Goal: Task Accomplishment & Management: Complete application form

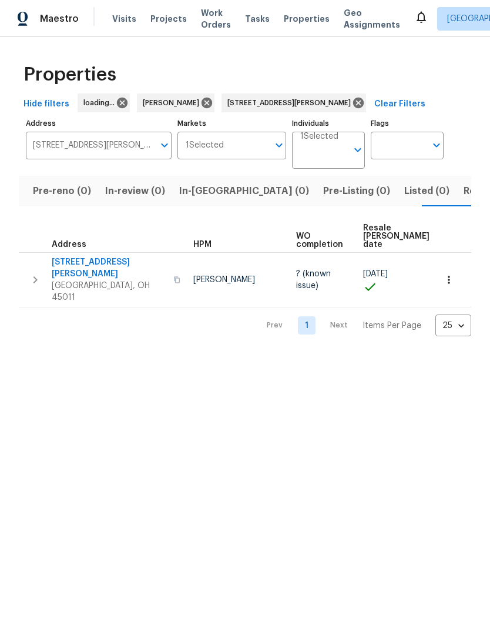
scroll to position [0, 72]
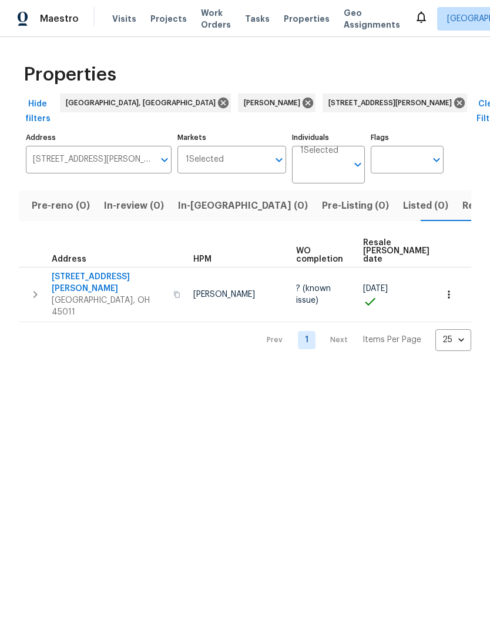
click at [194, 197] on span "In-reno (0)" at bounding box center [243, 205] width 130 height 16
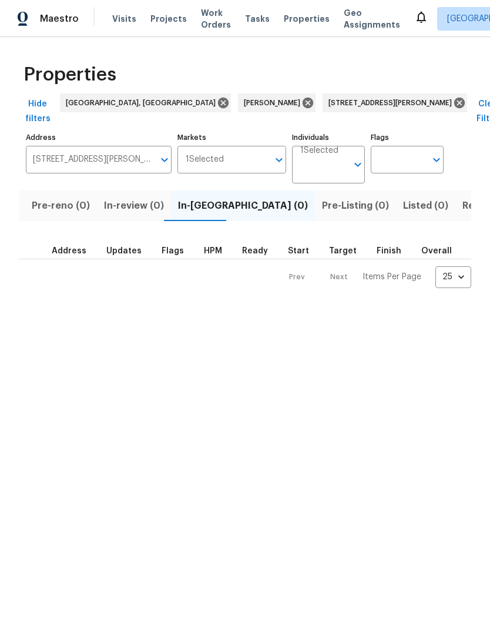
click at [35, 197] on span "Pre-reno (0)" at bounding box center [61, 205] width 58 height 16
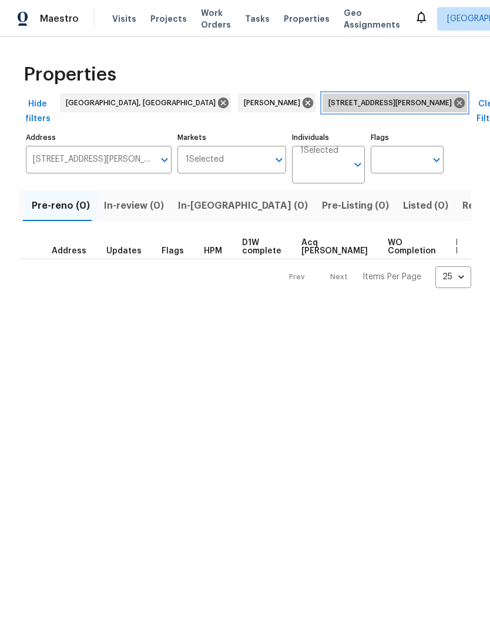
click at [453, 102] on icon at bounding box center [459, 102] width 13 height 13
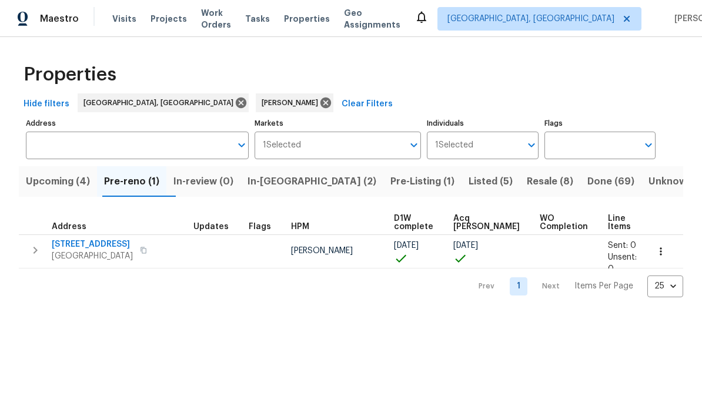
click at [84, 262] on span "[GEOGRAPHIC_DATA]" at bounding box center [92, 256] width 81 height 12
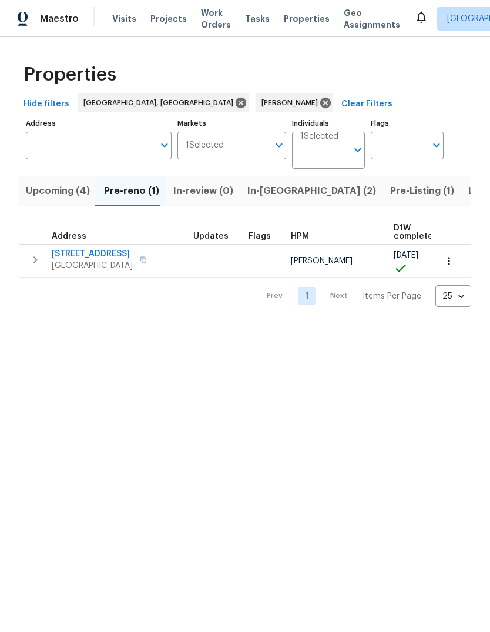
click at [68, 256] on span "[STREET_ADDRESS]" at bounding box center [92, 254] width 81 height 12
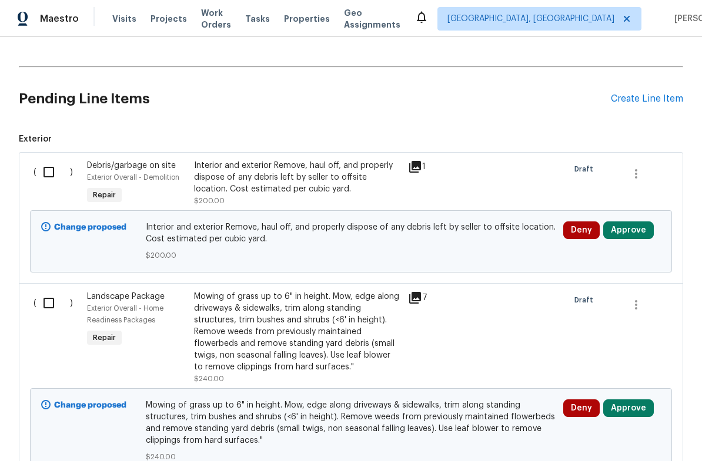
scroll to position [261, 0]
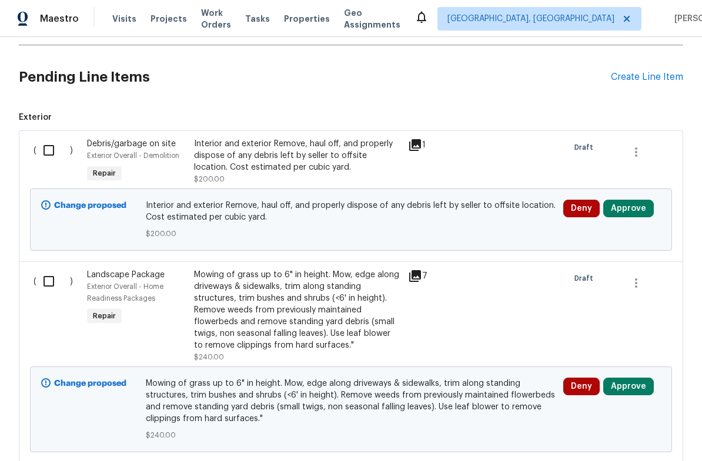
click at [45, 150] on input "checkbox" at bounding box center [52, 150] width 33 height 25
checkbox input "true"
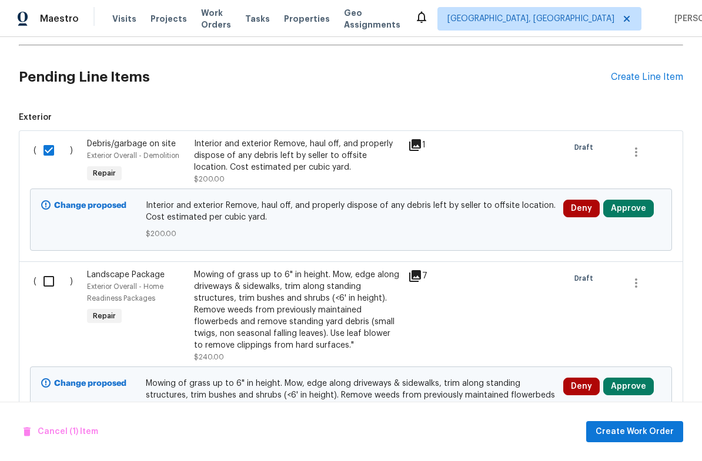
click at [57, 274] on input "checkbox" at bounding box center [52, 281] width 33 height 25
checkbox input "true"
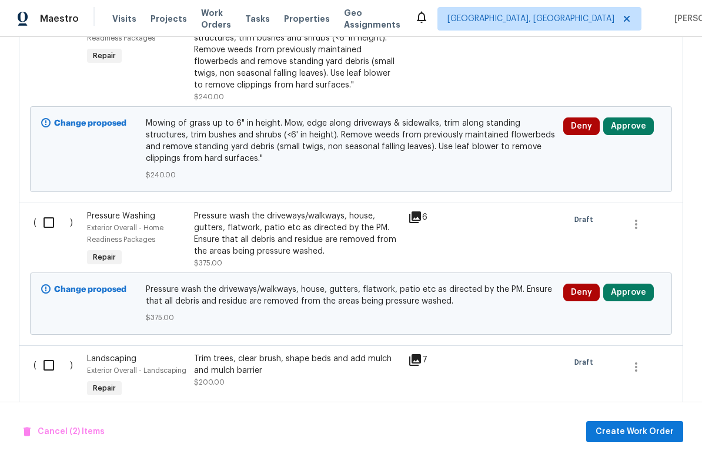
scroll to position [643, 0]
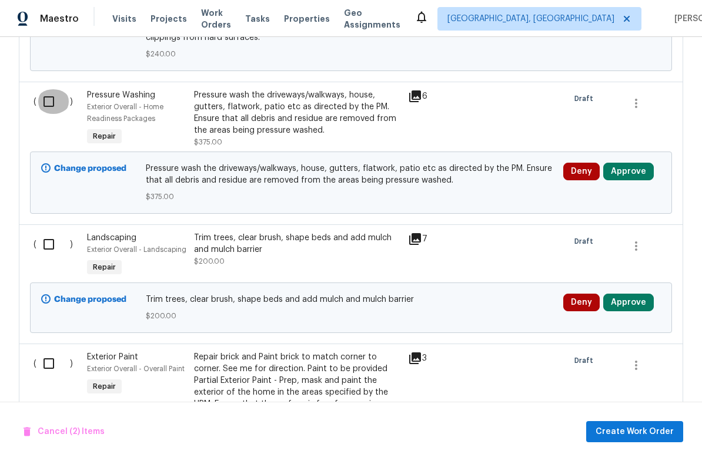
click at [54, 109] on input "checkbox" at bounding box center [52, 101] width 33 height 25
checkbox input "true"
click at [32, 256] on div "( )" at bounding box center [56, 256] width 53 height 54
click at [50, 257] on input "checkbox" at bounding box center [52, 244] width 33 height 25
checkbox input "true"
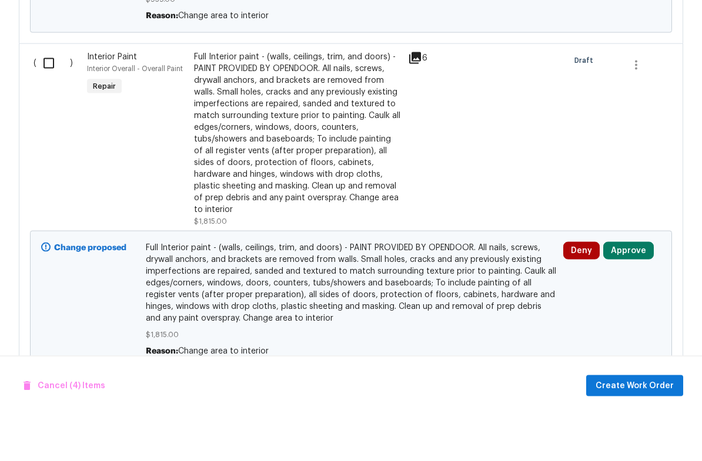
scroll to position [29, 0]
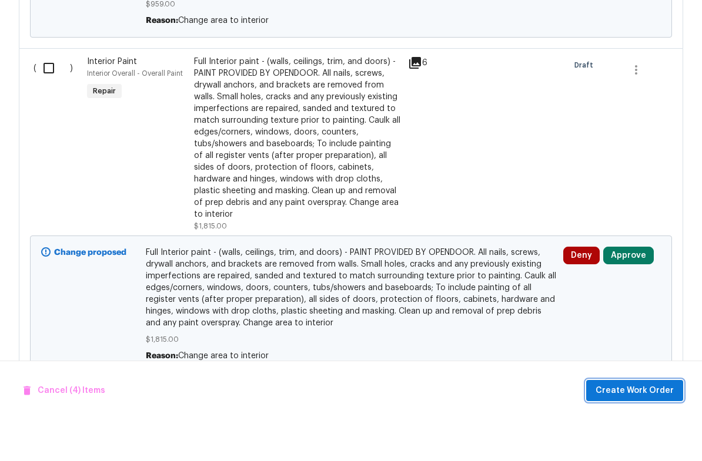
click at [638, 425] on span "Create Work Order" at bounding box center [634, 432] width 78 height 15
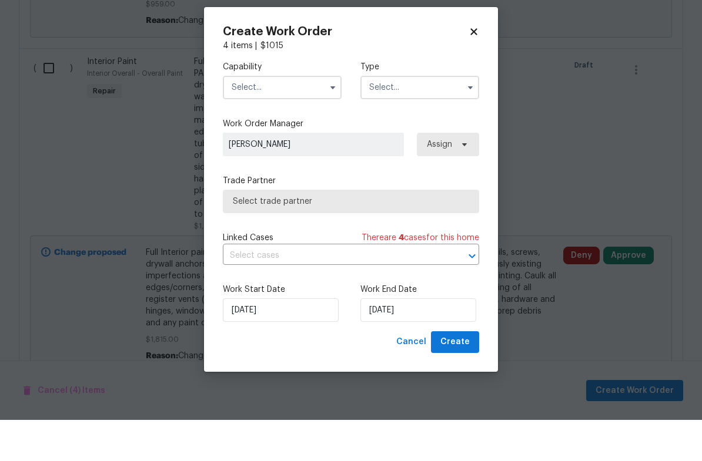
click at [267, 117] on input "text" at bounding box center [282, 129] width 119 height 24
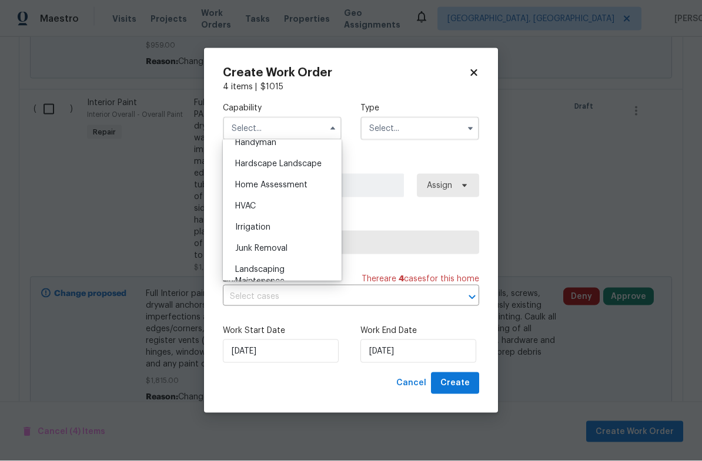
scroll to position [655, 0]
click at [302, 165] on span "Hardscape Landscape" at bounding box center [278, 166] width 86 height 8
type input "Hardscape Landscape"
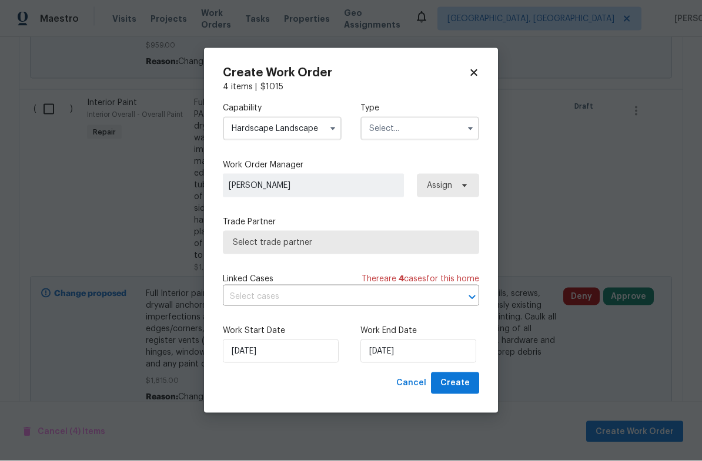
click at [410, 119] on input "text" at bounding box center [419, 129] width 119 height 24
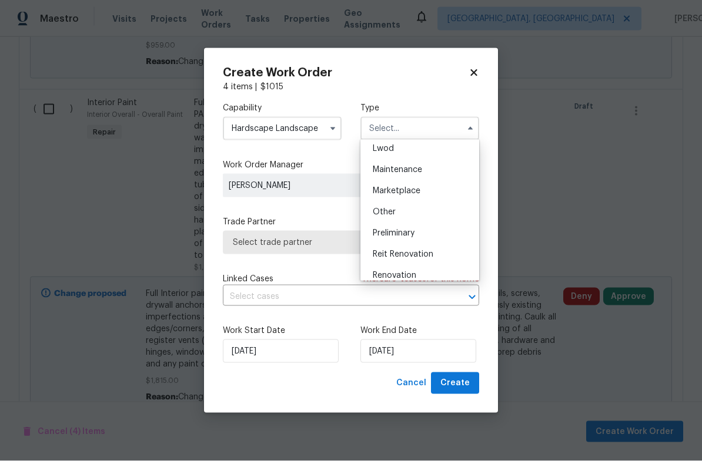
scroll to position [207, 0]
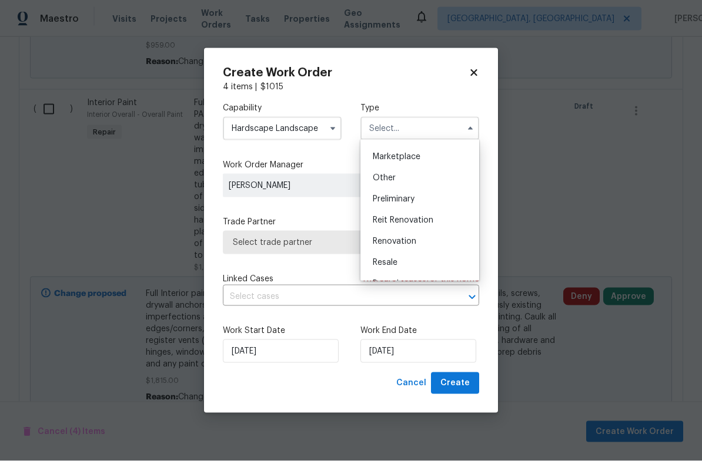
click at [413, 241] on span "Renovation" at bounding box center [394, 242] width 43 height 8
type input "Renovation"
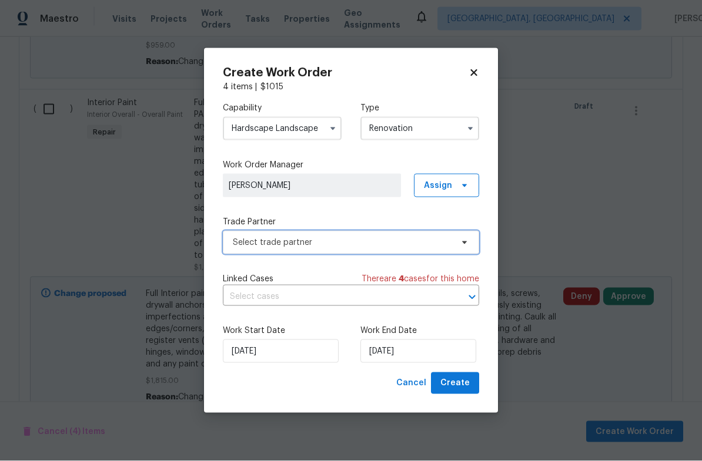
click at [397, 248] on span "Select trade partner" at bounding box center [351, 243] width 256 height 24
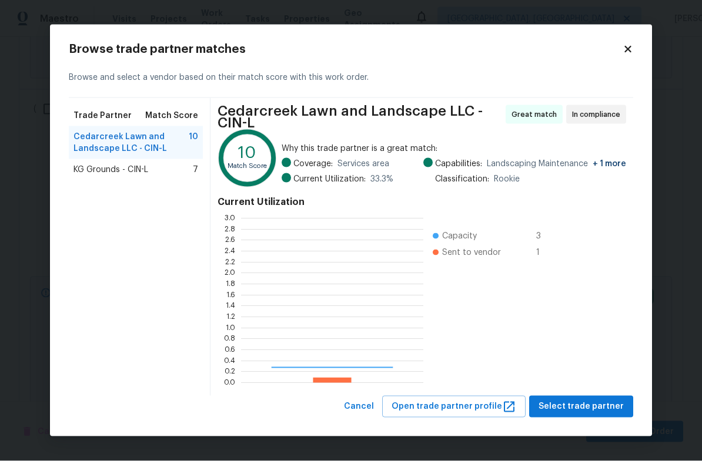
scroll to position [165, 182]
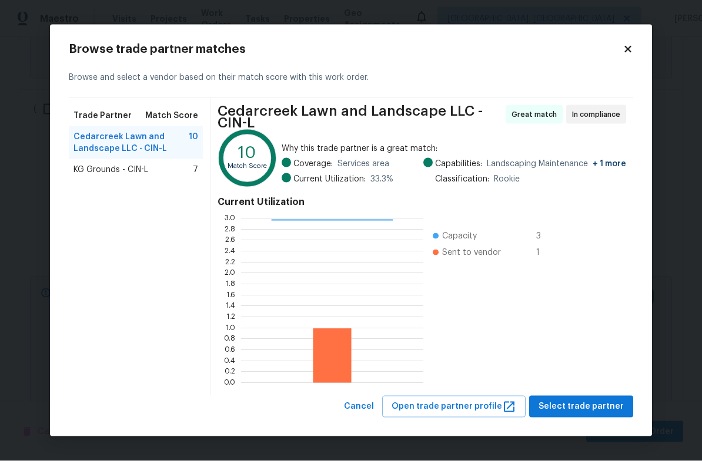
click at [192, 159] on div "Cedarcreek Lawn and Landscape LLC - CIN-L 10" at bounding box center [136, 142] width 134 height 33
click at [197, 180] on div "KG Grounds - CIN-L 7" at bounding box center [136, 169] width 134 height 21
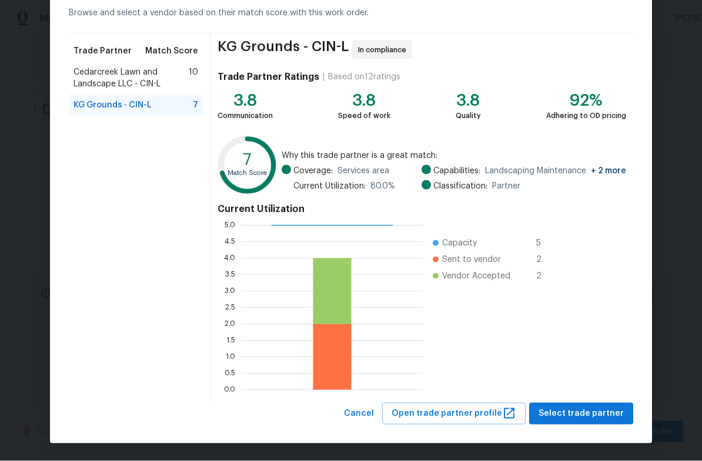
scroll to position [57, 0]
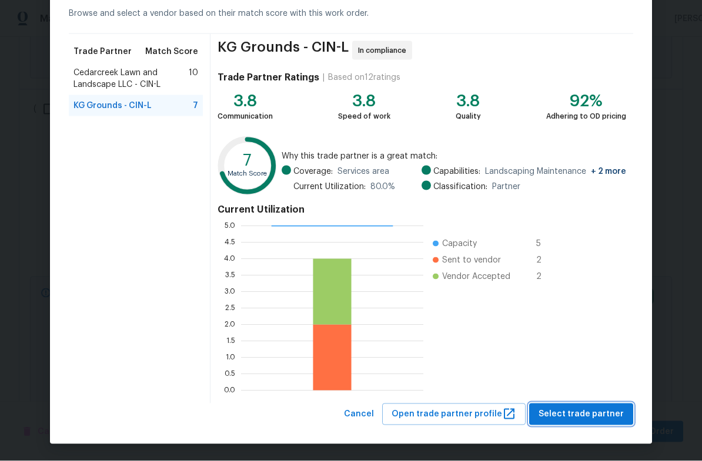
click at [584, 410] on span "Select trade partner" at bounding box center [580, 414] width 85 height 15
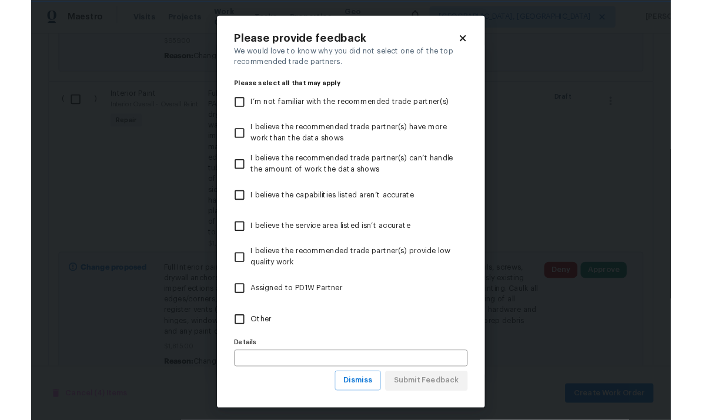
scroll to position [0, 0]
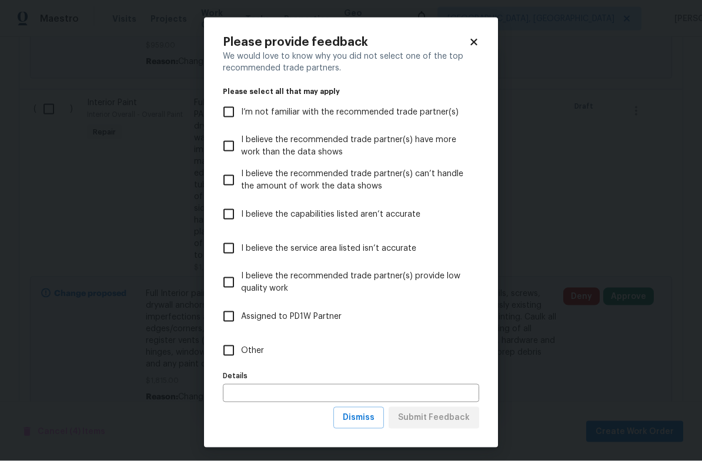
click at [240, 350] on input "Other" at bounding box center [228, 350] width 25 height 25
checkbox input "true"
click at [299, 402] on input "text" at bounding box center [351, 393] width 256 height 18
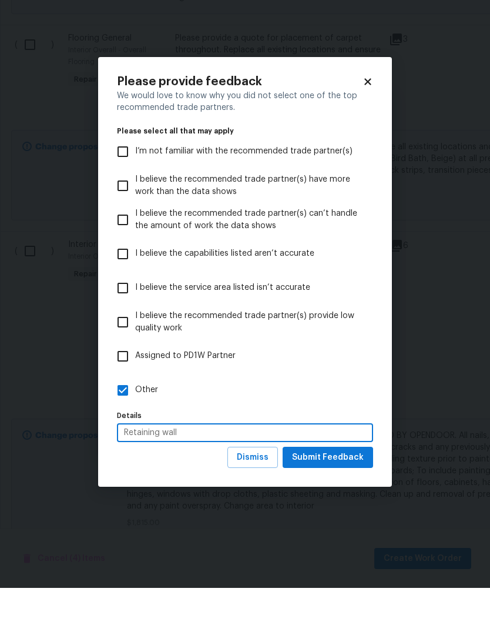
type input "Retaining wall"
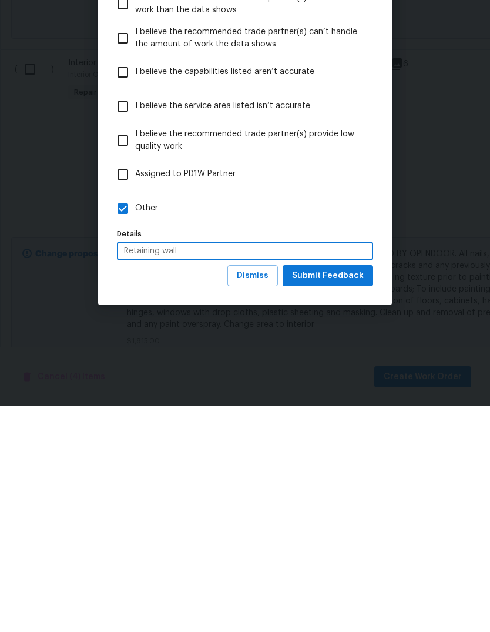
scroll to position [44, 0]
click at [346, 461] on button "Submit Feedback" at bounding box center [328, 502] width 90 height 22
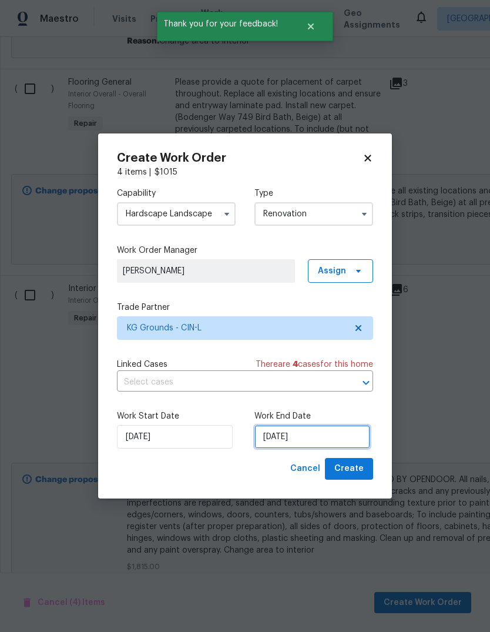
click at [340, 445] on input "[DATE]" at bounding box center [312, 437] width 116 height 24
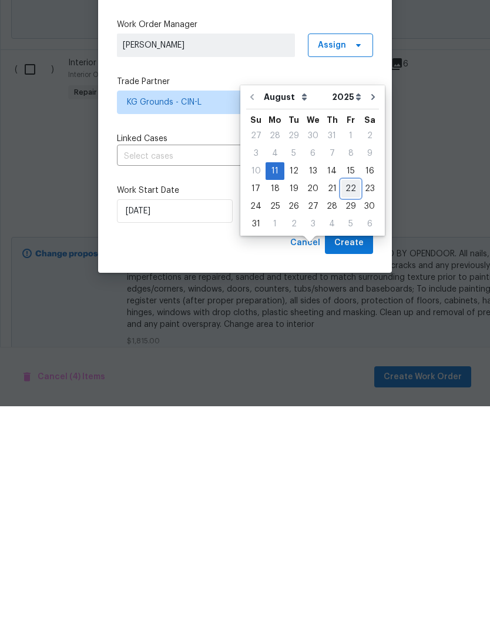
click at [345, 406] on div "22" at bounding box center [350, 414] width 19 height 16
type input "[DATE]"
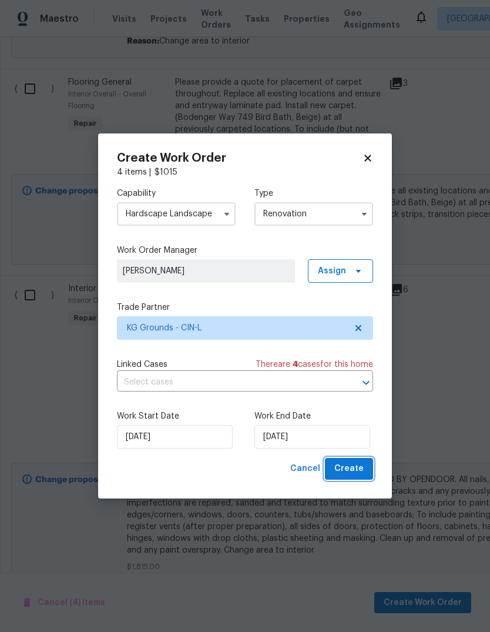
click at [357, 461] on span "Create" at bounding box center [348, 468] width 29 height 15
click at [337, 435] on input "[DATE]" at bounding box center [312, 437] width 116 height 24
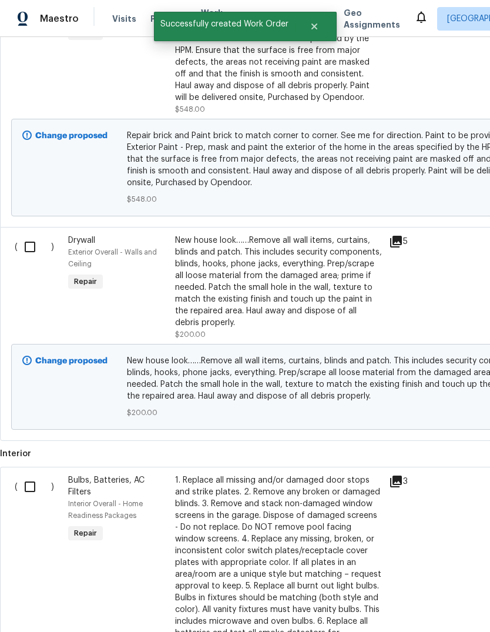
scroll to position [444, 0]
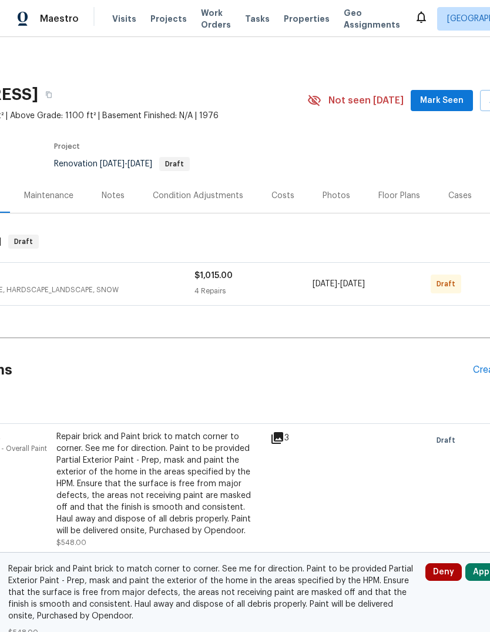
scroll to position [0, 119]
click at [89, 286] on span "LANDSCAPING_MAINTENANCE, HARDSCAPE_LANDSCAPE, SNOW" at bounding box center [47, 290] width 295 height 12
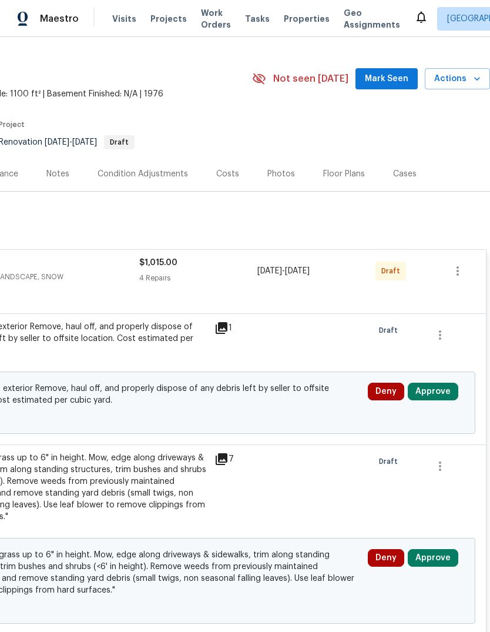
scroll to position [23, 174]
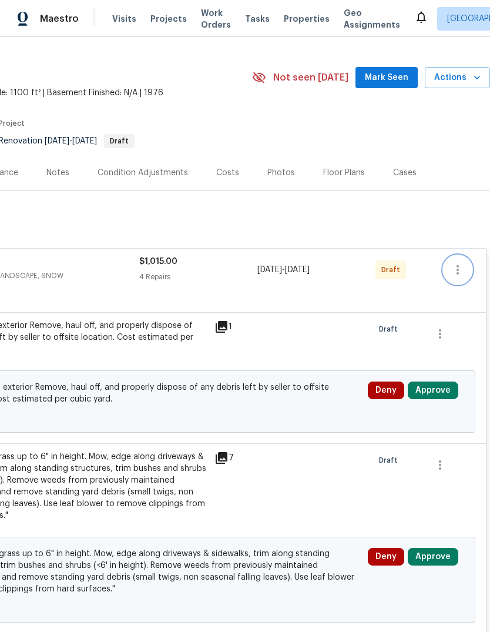
click at [453, 260] on button "button" at bounding box center [458, 270] width 28 height 28
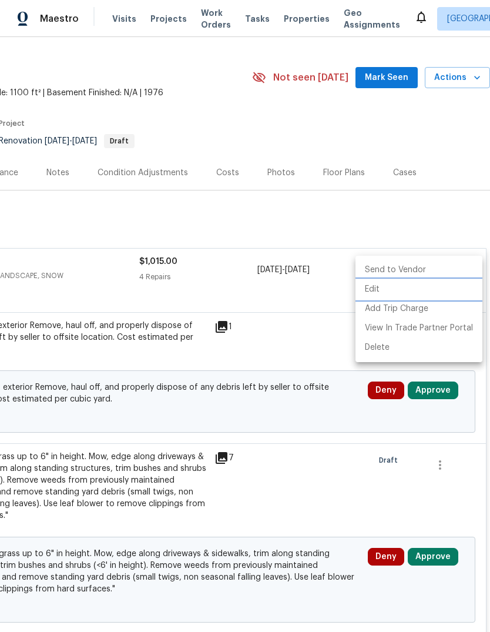
click at [420, 293] on li "Edit" at bounding box center [419, 289] width 127 height 19
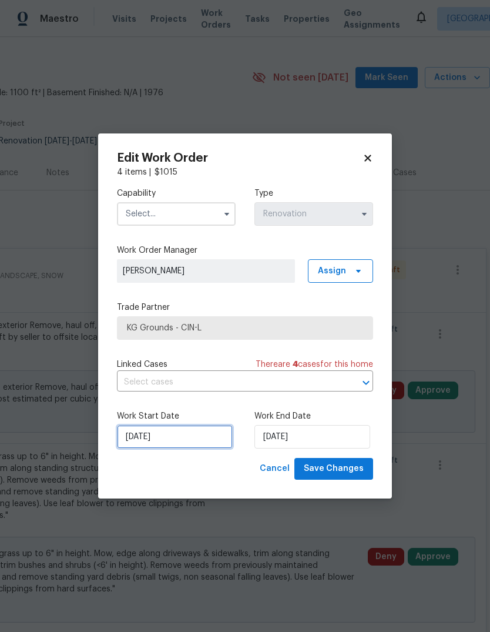
click at [136, 438] on input "[DATE]" at bounding box center [175, 437] width 116 height 24
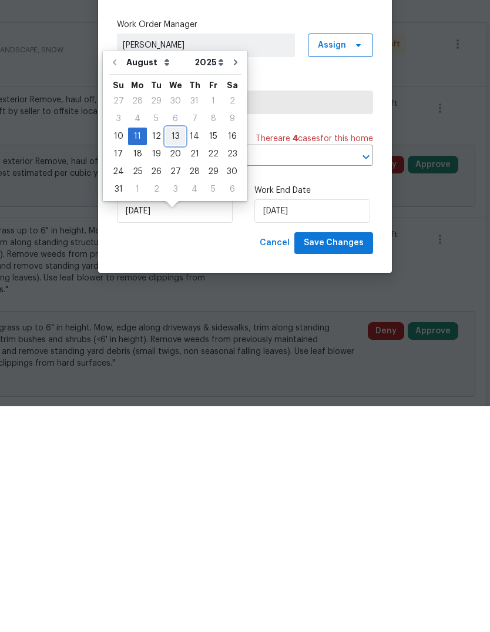
click at [167, 354] on div "13" at bounding box center [175, 362] width 19 height 16
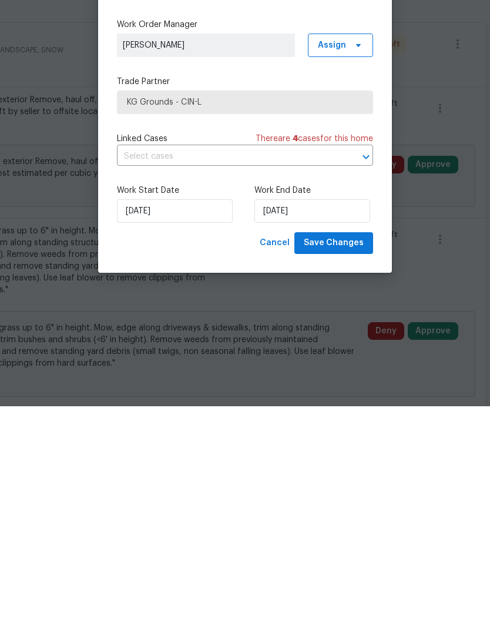
type input "[DATE]"
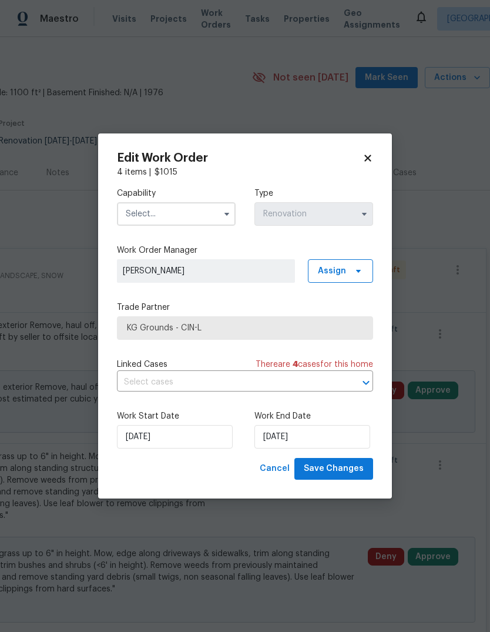
click at [139, 214] on input "text" at bounding box center [176, 214] width 119 height 24
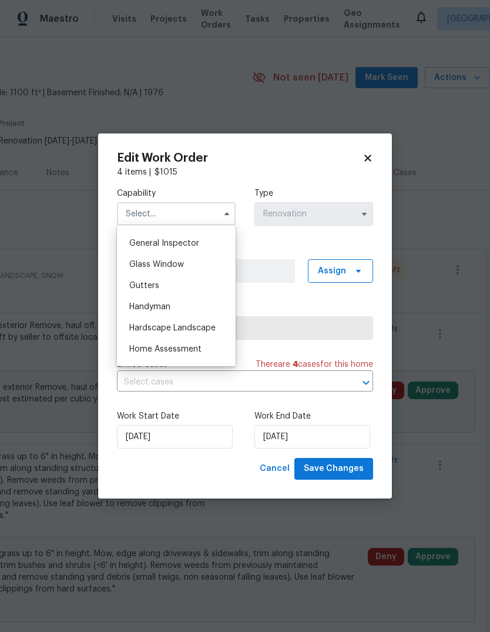
scroll to position [579, 0]
click at [123, 331] on div "Hardscape Landscape" at bounding box center [176, 327] width 113 height 21
type input "Hardscape Landscape"
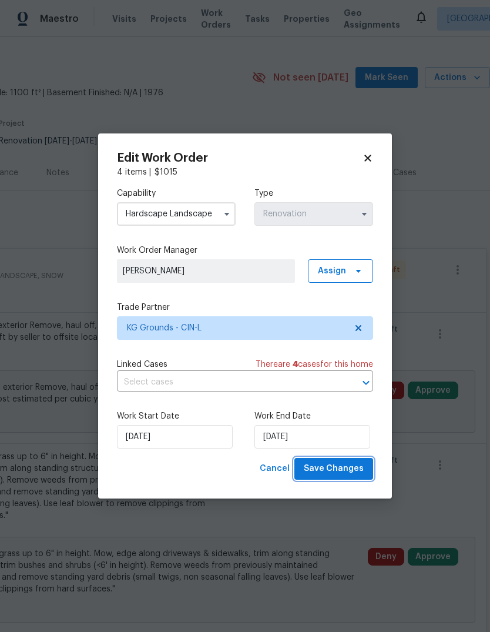
click at [353, 471] on span "Save Changes" at bounding box center [334, 468] width 60 height 15
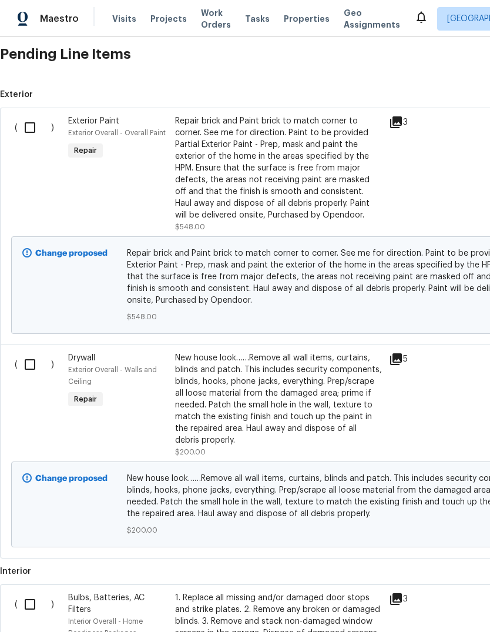
scroll to position [948, 0]
click at [21, 115] on input "checkbox" at bounding box center [34, 127] width 33 height 25
checkbox input "true"
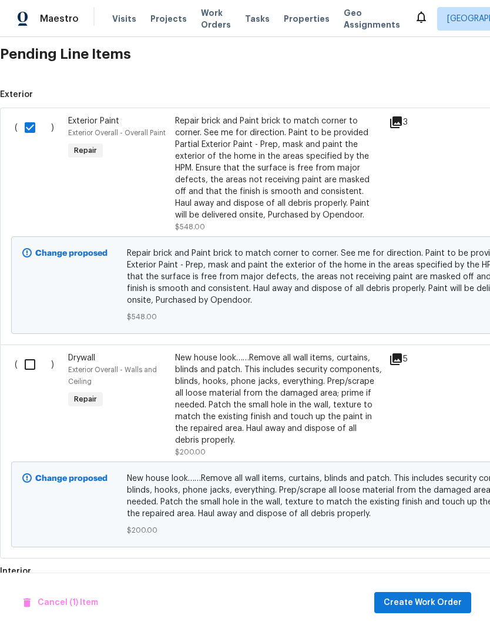
click at [33, 348] on div "( )" at bounding box center [37, 404] width 53 height 113
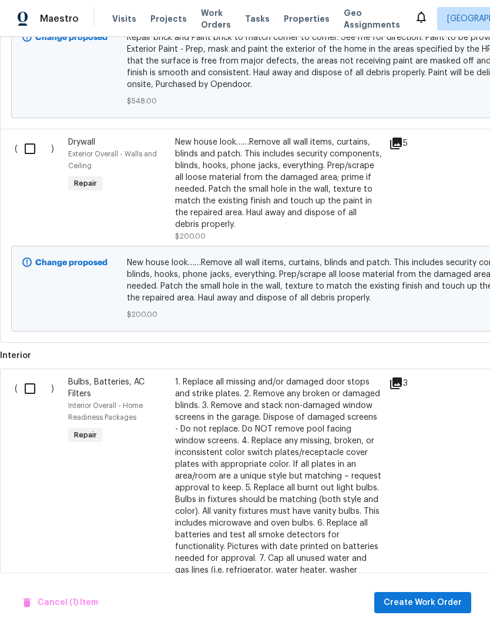
scroll to position [1165, 6]
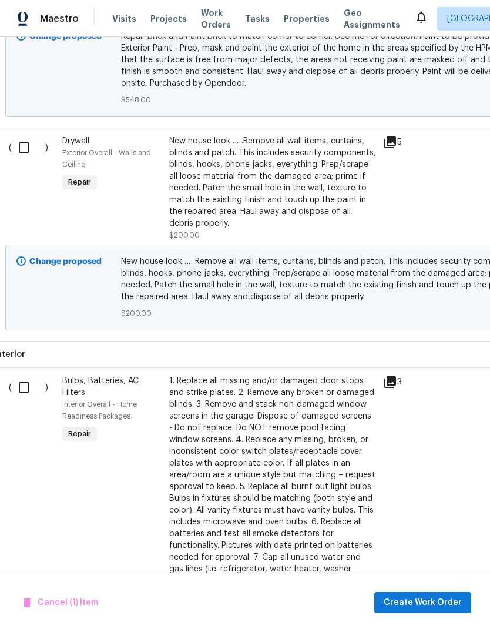
click at [27, 375] on input "checkbox" at bounding box center [28, 387] width 33 height 25
checkbox input "true"
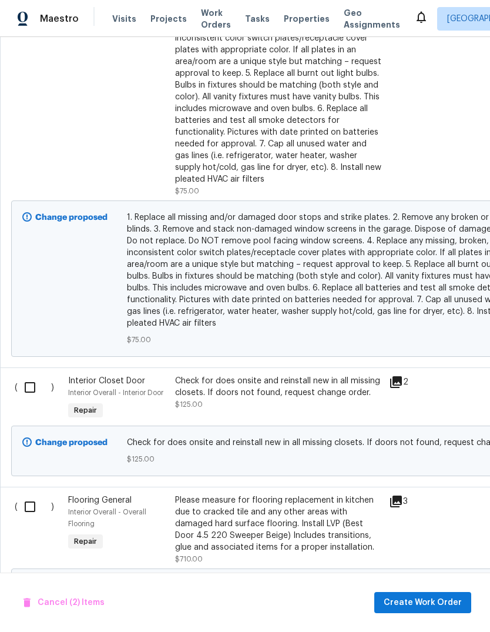
scroll to position [1601, 0]
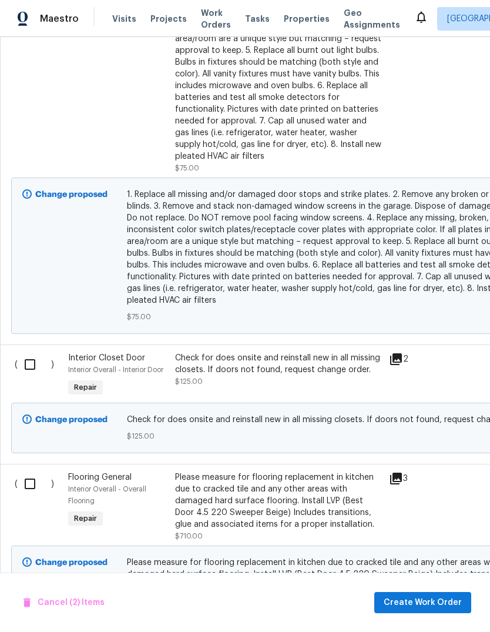
click at [31, 352] on input "checkbox" at bounding box center [34, 364] width 33 height 25
checkbox input "true"
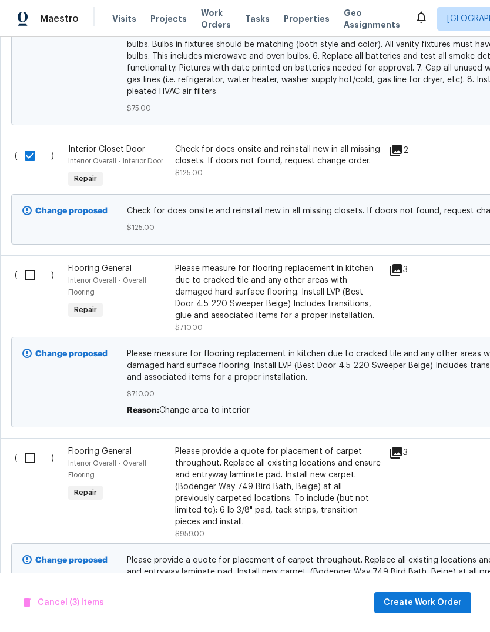
scroll to position [1810, 0]
click at [37, 262] on input "checkbox" at bounding box center [34, 274] width 33 height 25
click at [32, 262] on input "checkbox" at bounding box center [34, 274] width 33 height 25
checkbox input "false"
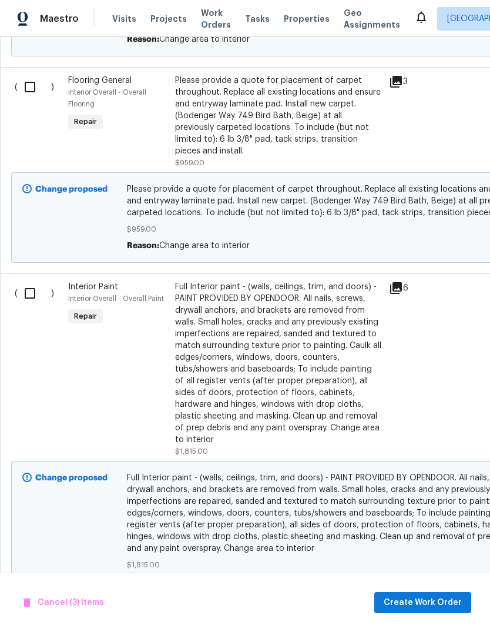
scroll to position [0, 0]
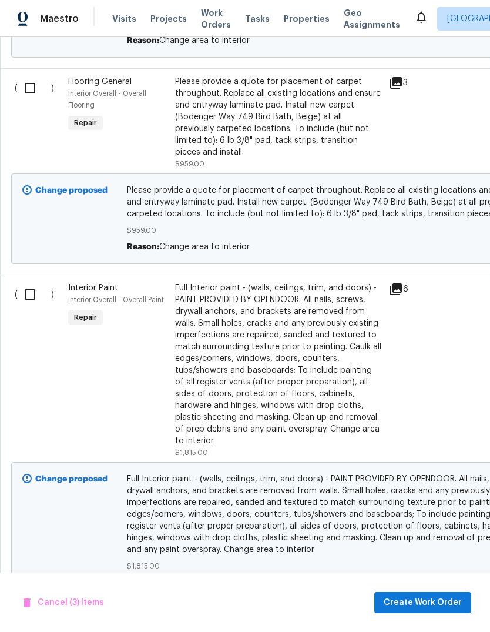
click at [38, 282] on input "checkbox" at bounding box center [34, 294] width 33 height 25
checkbox input "true"
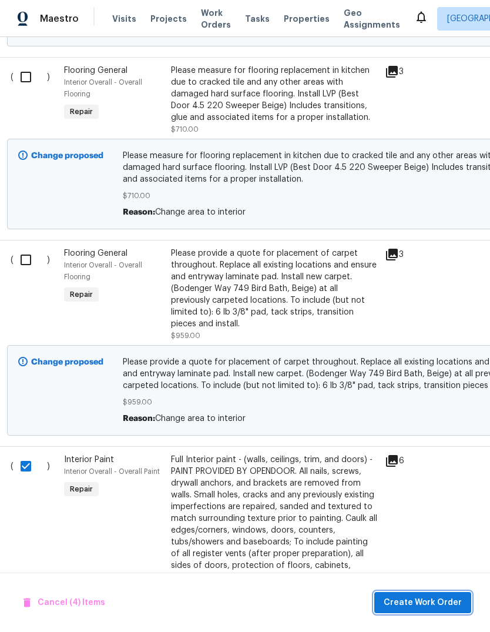
click at [429, 603] on span "Create Work Order" at bounding box center [423, 602] width 78 height 15
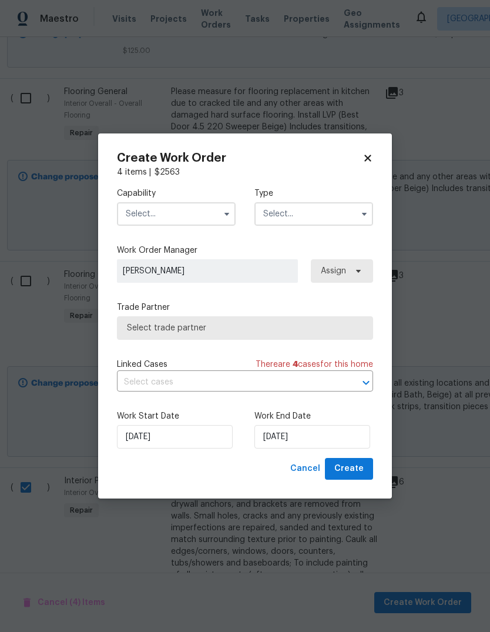
click at [139, 215] on input "text" at bounding box center [176, 214] width 119 height 24
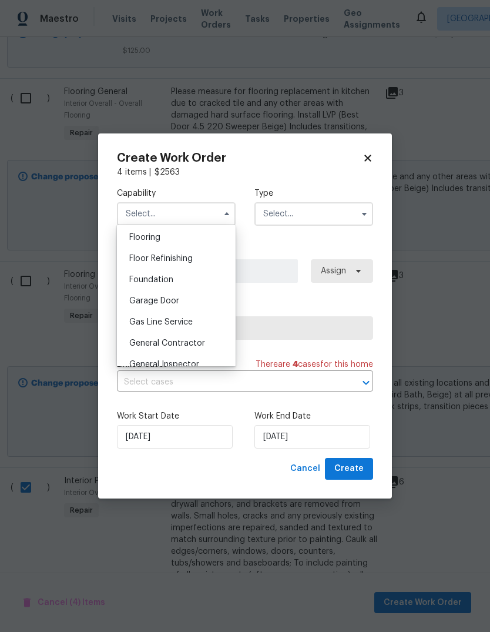
scroll to position [493, 0]
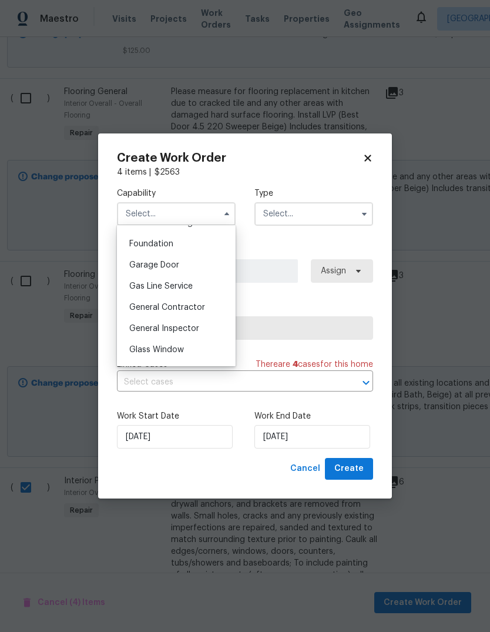
click at [129, 307] on span "General Contractor" at bounding box center [167, 307] width 76 height 8
type input "General Contractor"
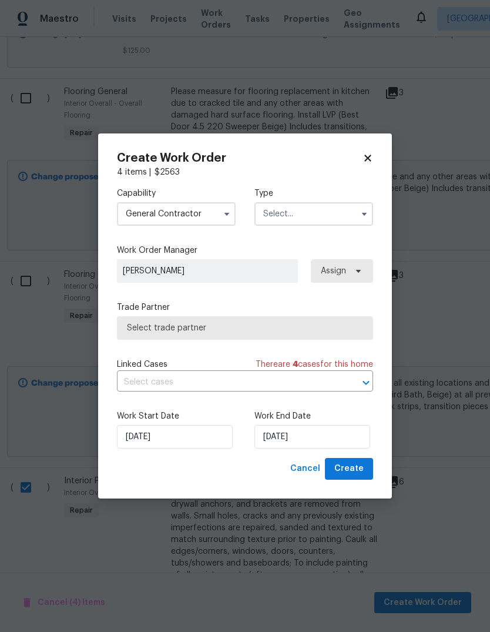
click at [331, 223] on input "text" at bounding box center [313, 214] width 119 height 24
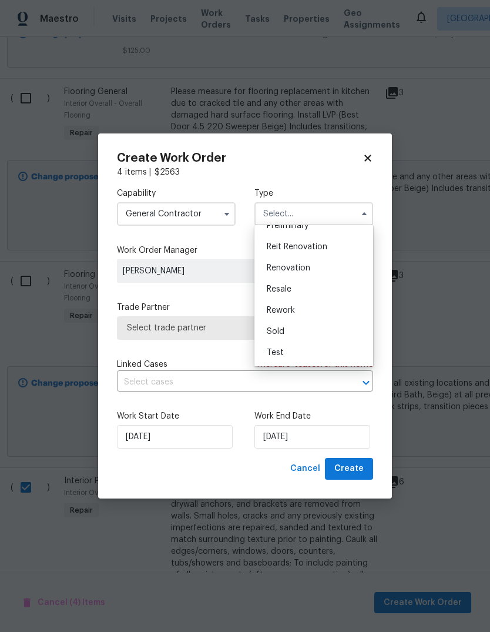
scroll to position [267, 0]
click at [323, 270] on div "Renovation" at bounding box center [313, 267] width 113 height 21
type input "Renovation"
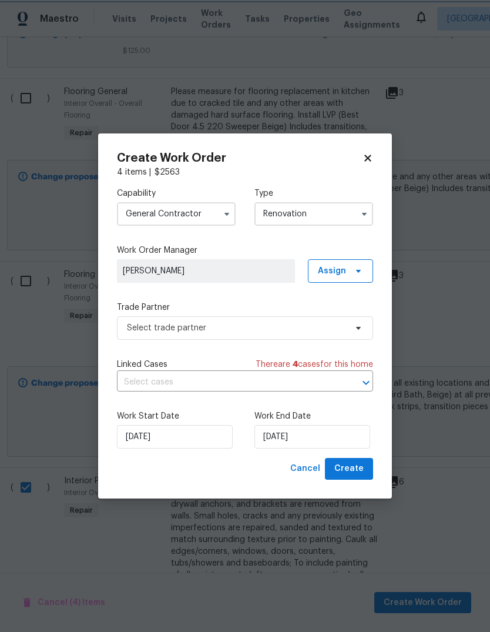
scroll to position [0, 0]
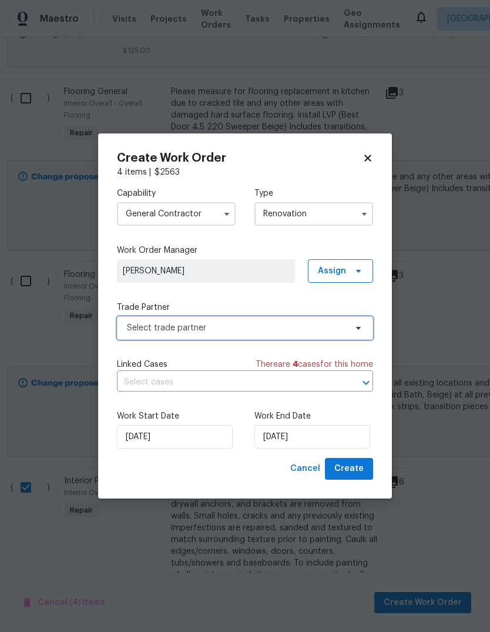
click at [136, 336] on span "Select trade partner" at bounding box center [245, 328] width 256 height 24
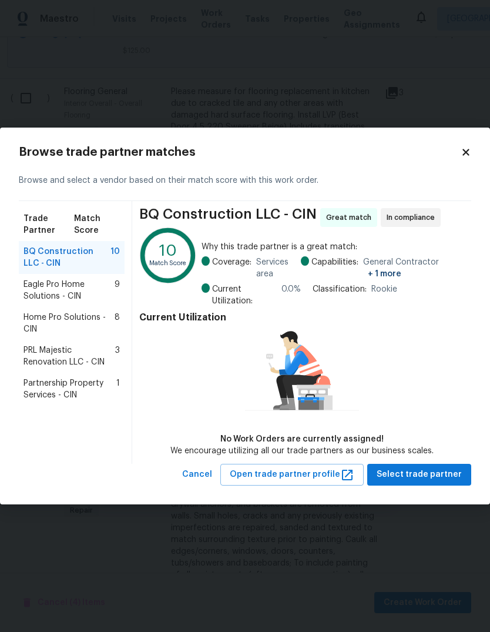
click at [36, 391] on span "Partnership Property Services - CIN" at bounding box center [70, 389] width 93 height 24
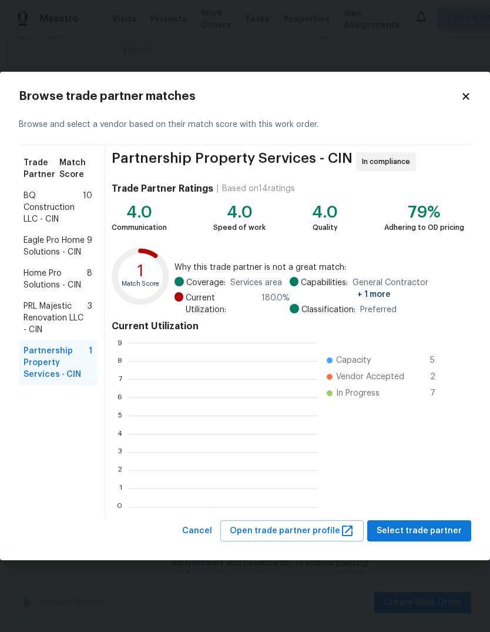
scroll to position [165, 189]
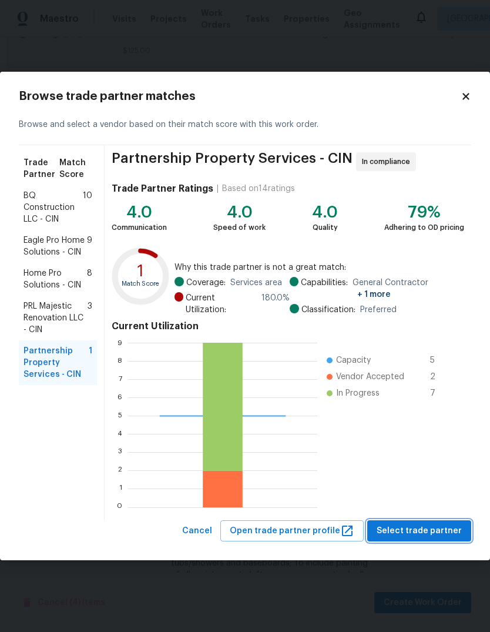
click at [435, 531] on span "Select trade partner" at bounding box center [419, 531] width 85 height 15
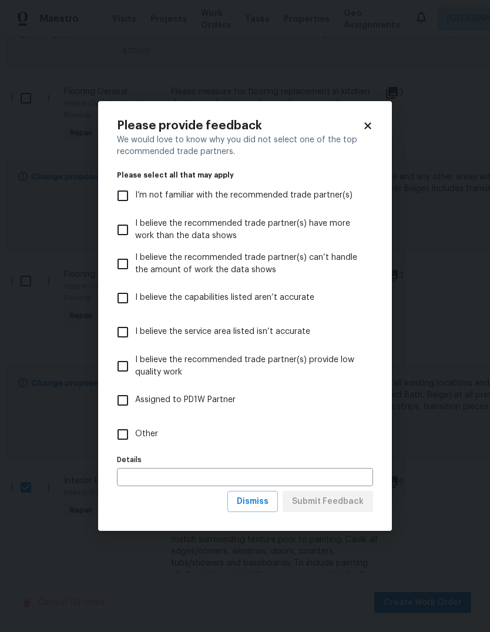
click at [126, 427] on input "Other" at bounding box center [122, 434] width 25 height 25
checkbox input "true"
click at [368, 111] on div "Please provide feedback We would love to know why you did not select one of the…" at bounding box center [245, 316] width 294 height 430
click at [371, 116] on div "Please provide feedback We would love to know why you did not select one of the…" at bounding box center [245, 316] width 294 height 430
click at [371, 120] on icon at bounding box center [368, 125] width 11 height 11
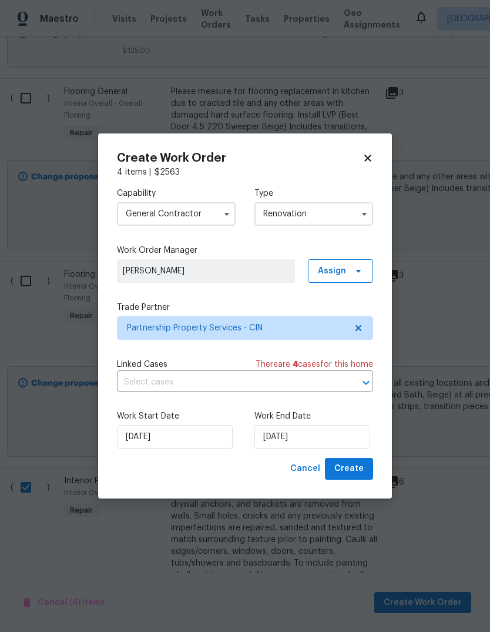
click at [365, 157] on icon at bounding box center [368, 158] width 11 height 11
checkbox input "false"
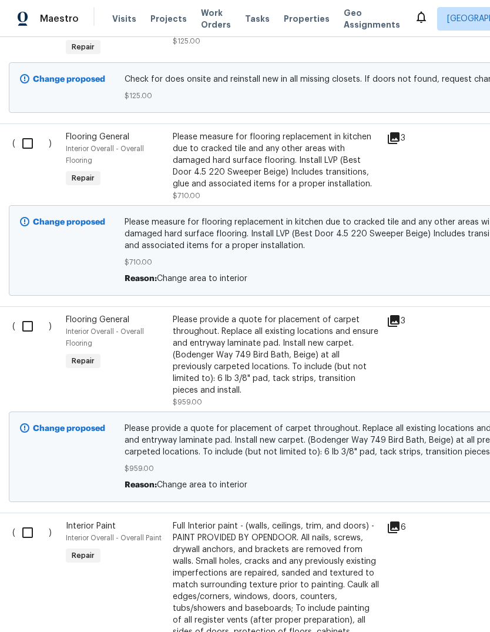
scroll to position [1940, 2]
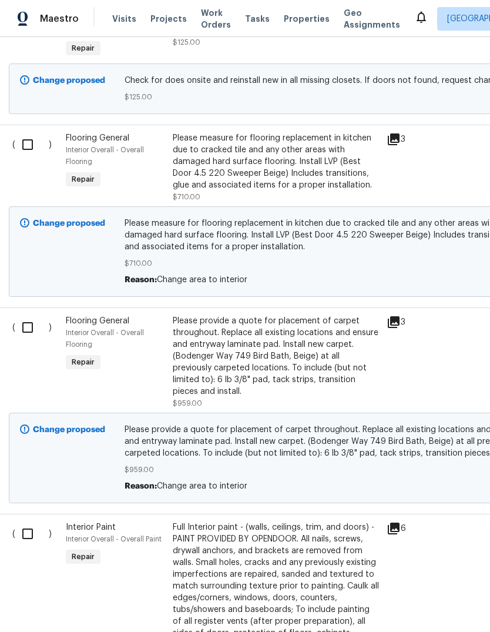
click at [32, 315] on input "checkbox" at bounding box center [31, 327] width 33 height 25
checkbox input "true"
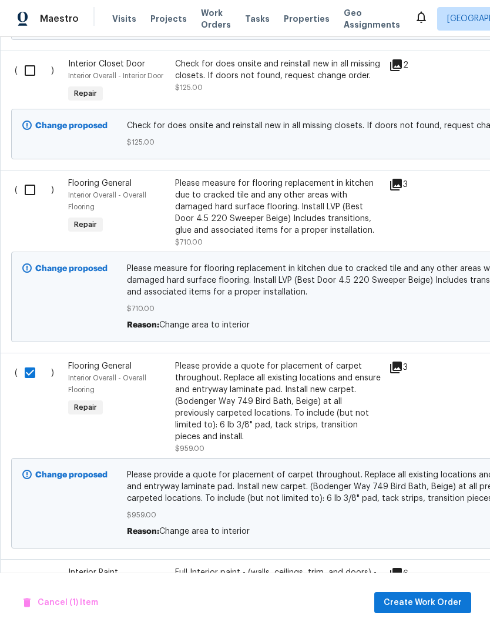
scroll to position [1892, 0]
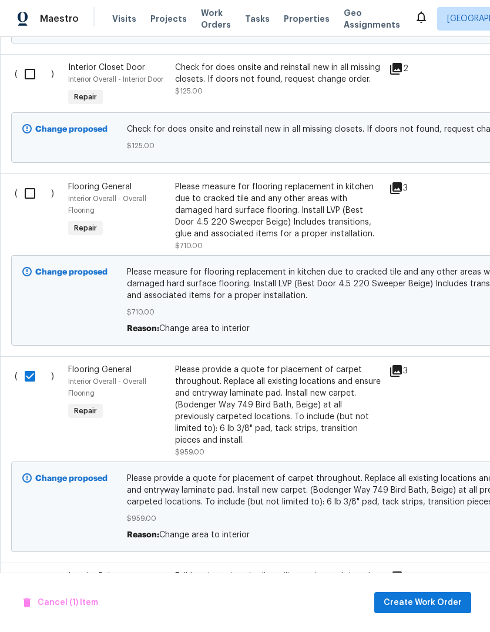
click at [33, 181] on input "checkbox" at bounding box center [34, 193] width 33 height 25
checkbox input "true"
click at [427, 607] on span "Create Work Order" at bounding box center [423, 602] width 78 height 15
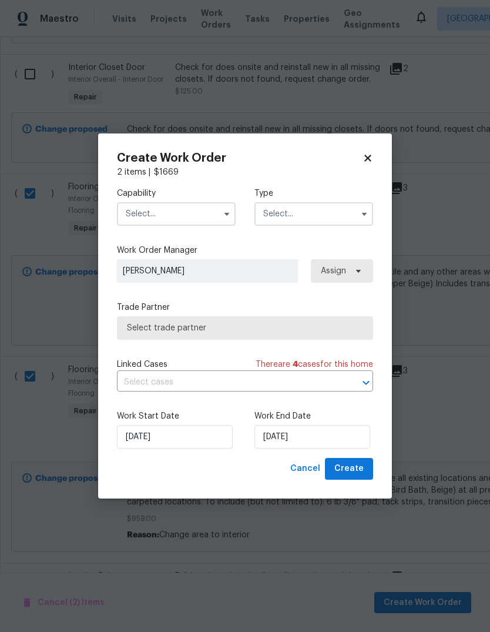
click at [176, 219] on input "text" at bounding box center [176, 214] width 119 height 24
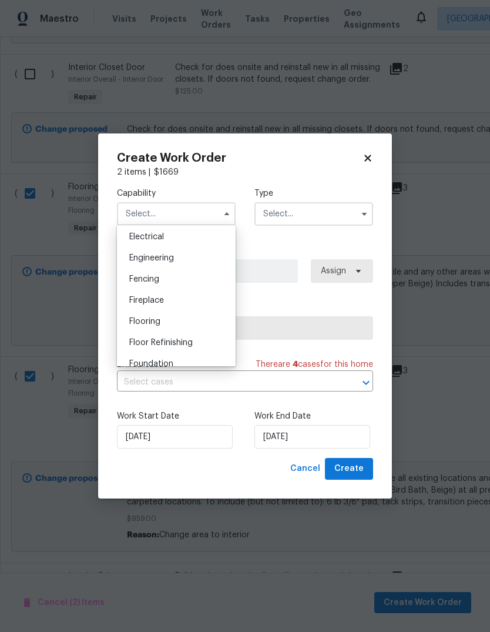
scroll to position [372, 0]
click at [177, 327] on div "Flooring" at bounding box center [176, 322] width 113 height 21
type input "Flooring"
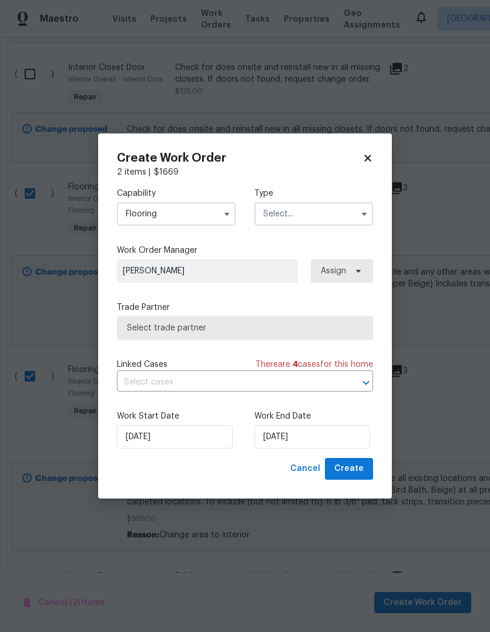
click at [324, 222] on input "text" at bounding box center [313, 214] width 119 height 24
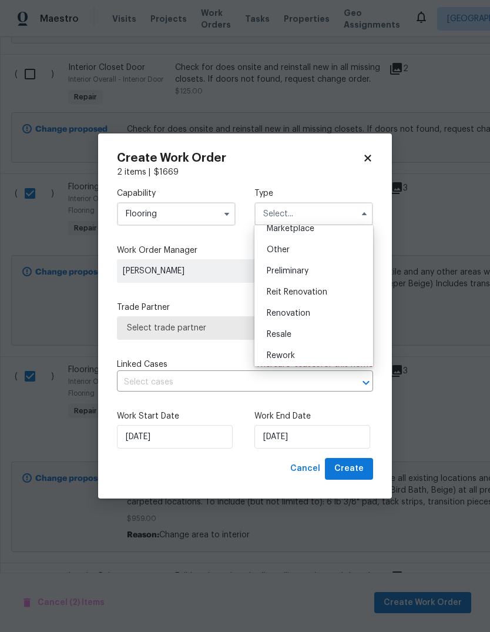
scroll to position [228, 0]
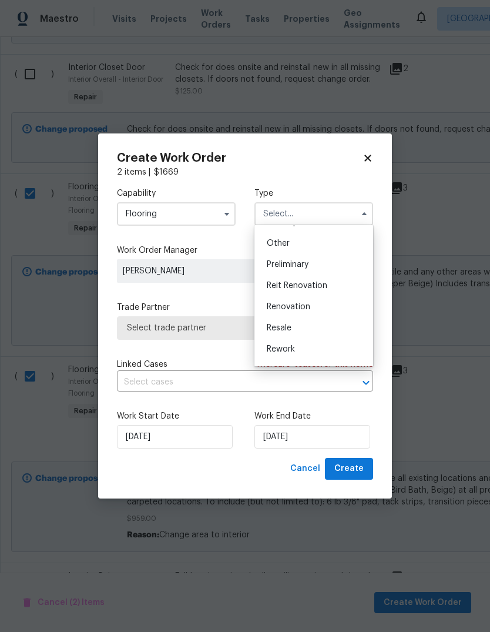
click at [327, 307] on div "Renovation" at bounding box center [313, 306] width 113 height 21
type input "Renovation"
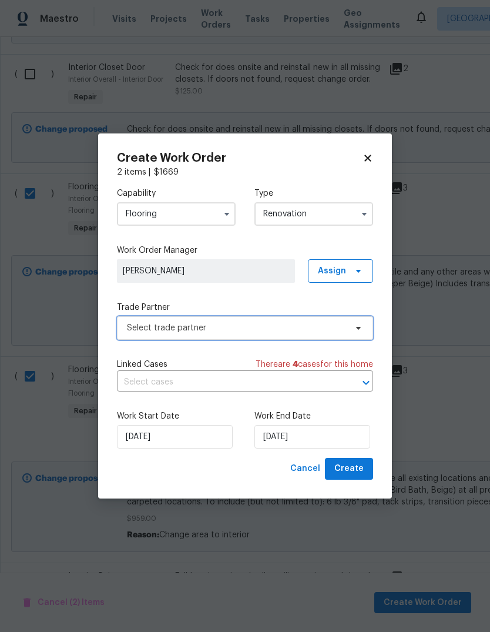
click at [323, 325] on span "Select trade partner" at bounding box center [236, 328] width 219 height 12
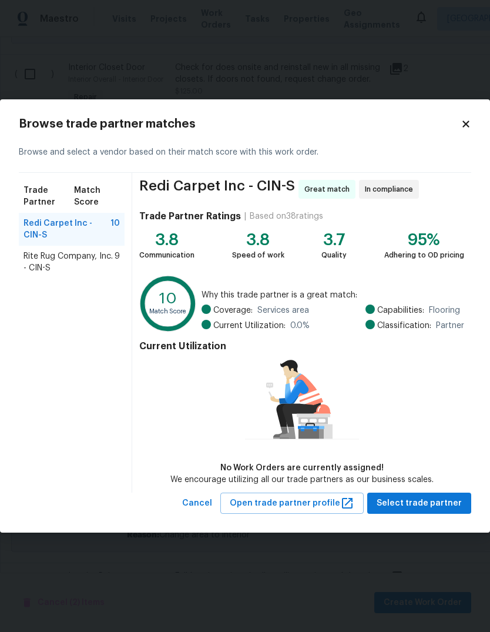
click at [45, 260] on span "Rite Rug Company, Inc. - CIN-S" at bounding box center [69, 262] width 91 height 24
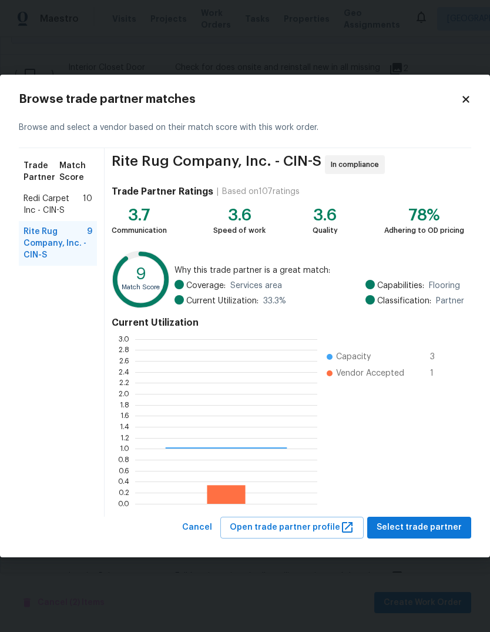
scroll to position [165, 182]
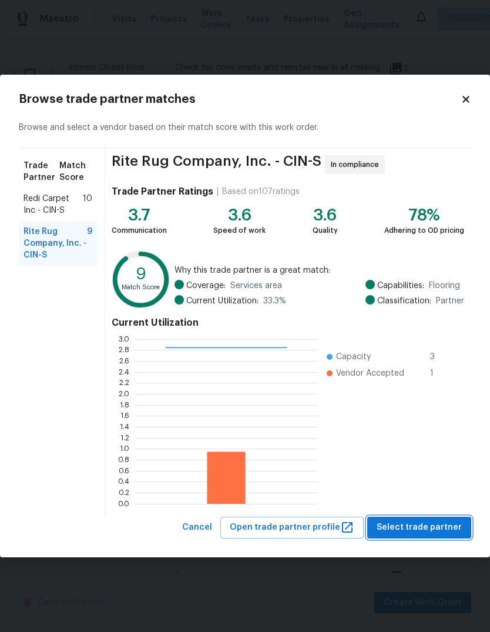
click at [408, 537] on button "Select trade partner" at bounding box center [419, 528] width 104 height 22
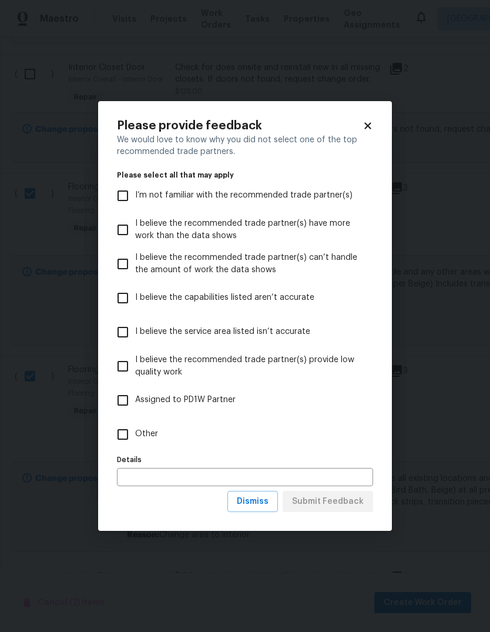
click at [104, 451] on div "Please provide feedback We would love to know why you did not select one of the…" at bounding box center [245, 316] width 294 height 430
click at [119, 429] on input "Other" at bounding box center [122, 434] width 25 height 25
checkbox input "true"
click at [239, 476] on input "text" at bounding box center [245, 477] width 256 height 18
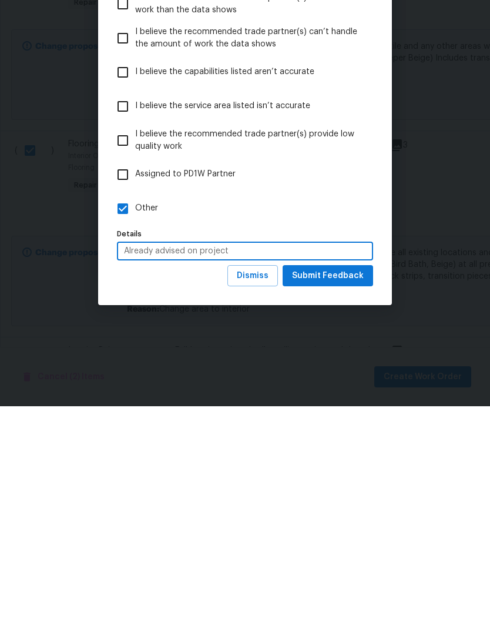
type input "Already advised on project"
click at [358, 491] on button "Submit Feedback" at bounding box center [328, 502] width 90 height 22
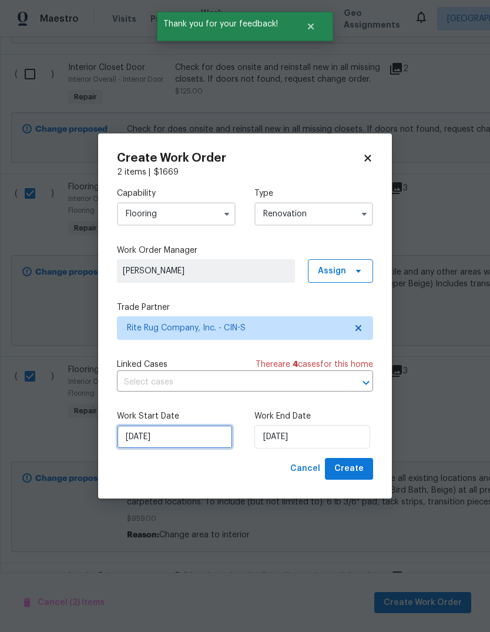
click at [197, 440] on input "[DATE]" at bounding box center [175, 437] width 116 height 24
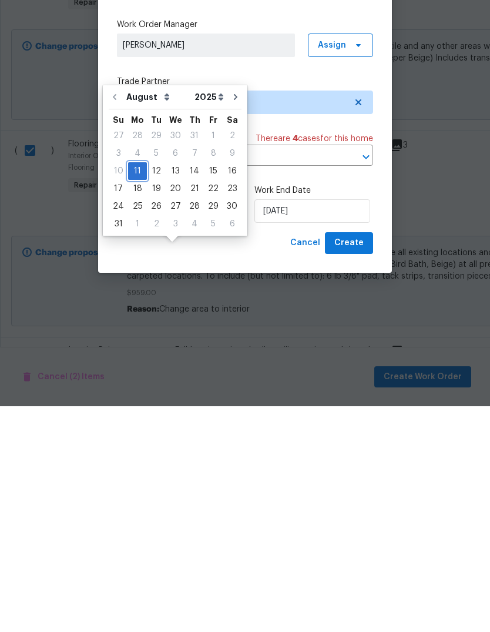
click at [143, 388] on div "11" at bounding box center [137, 396] width 19 height 16
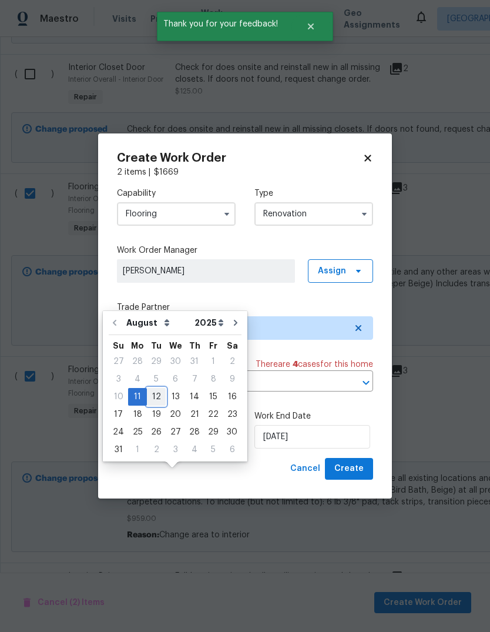
click at [150, 388] on div "12" at bounding box center [156, 396] width 19 height 16
type input "[DATE]"
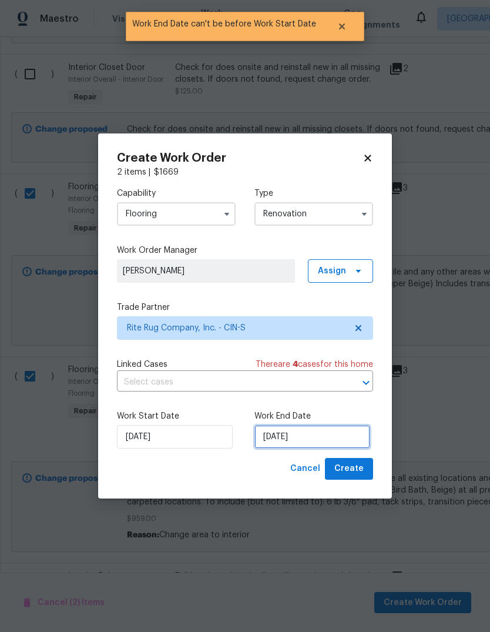
click at [317, 434] on input "[DATE]" at bounding box center [312, 437] width 116 height 24
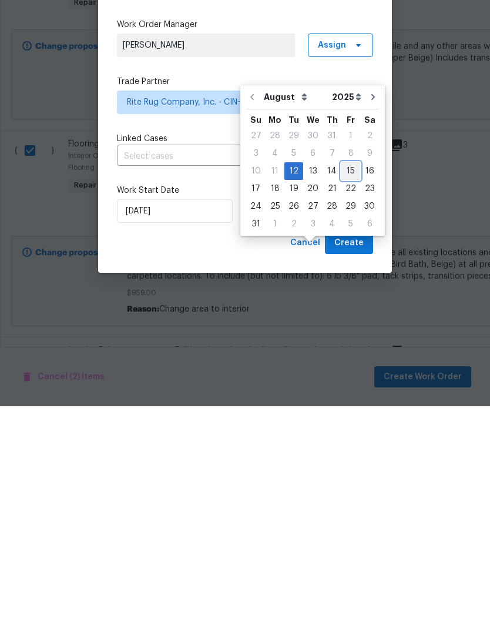
click at [353, 388] on div "15" at bounding box center [350, 396] width 19 height 16
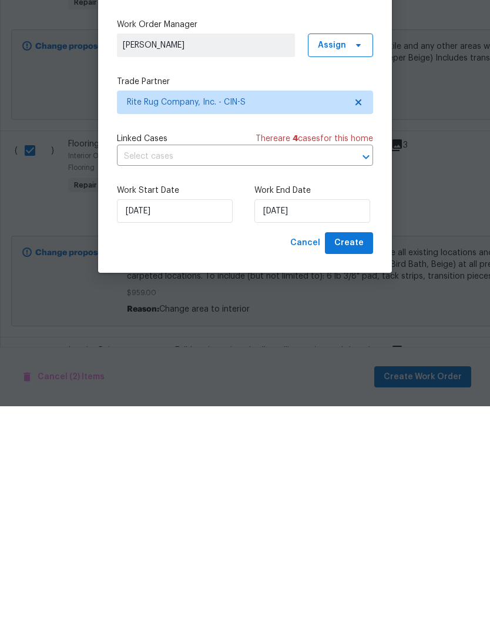
type input "[DATE]"
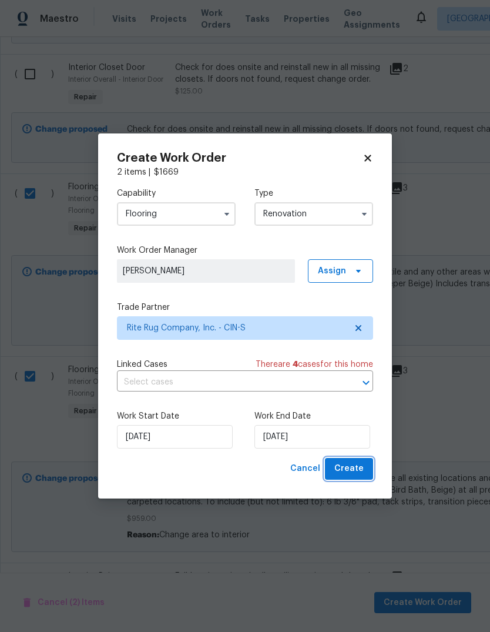
click at [354, 459] on button "Create" at bounding box center [349, 469] width 48 height 22
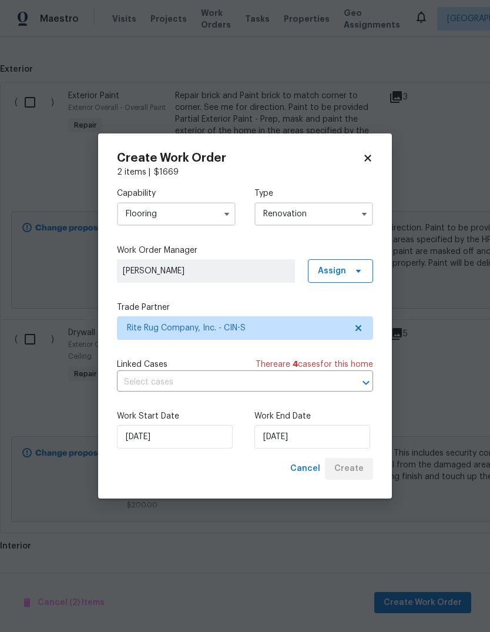
scroll to position [977, 0]
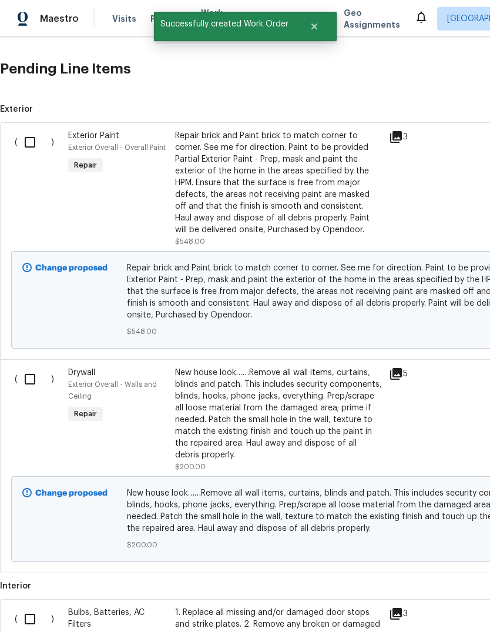
click at [78, 42] on h2 "Pending Line Items" at bounding box center [296, 69] width 592 height 55
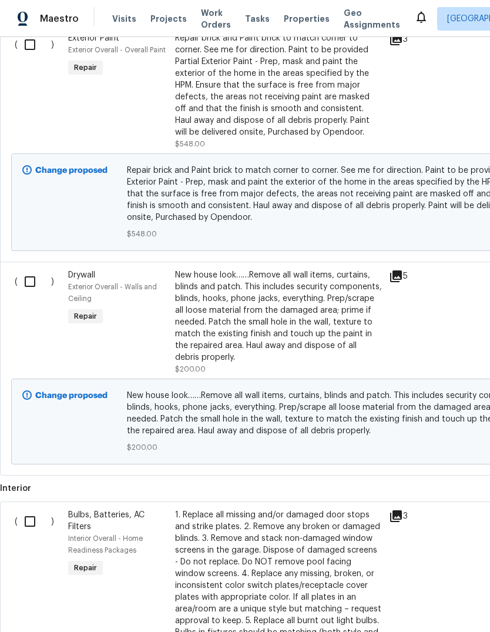
scroll to position [1058, -1]
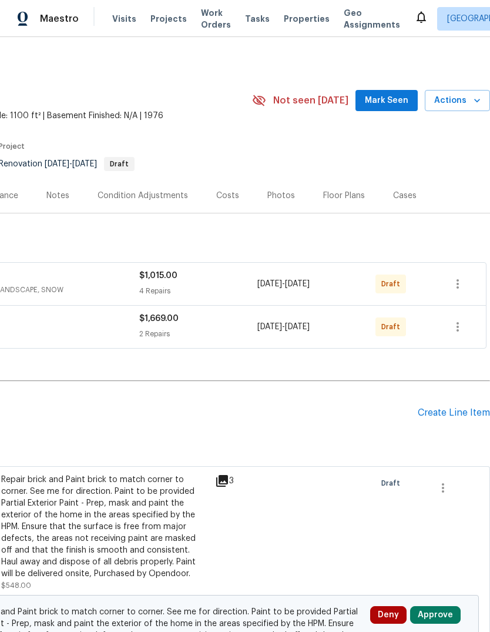
scroll to position [0, 174]
click at [453, 326] on icon "button" at bounding box center [458, 327] width 14 height 14
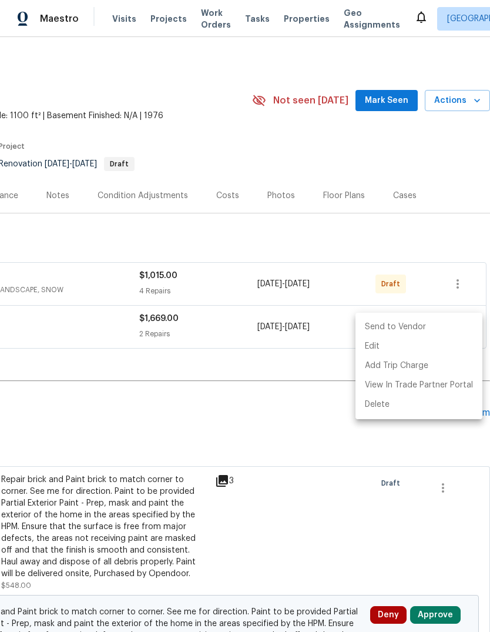
click at [434, 330] on li "Send to Vendor" at bounding box center [419, 326] width 127 height 19
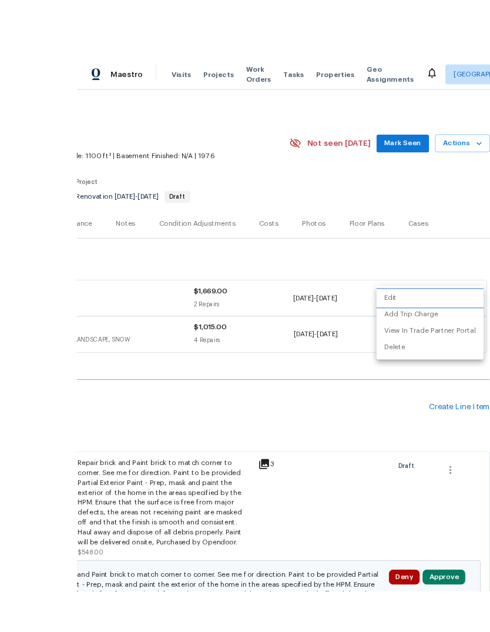
scroll to position [6, 0]
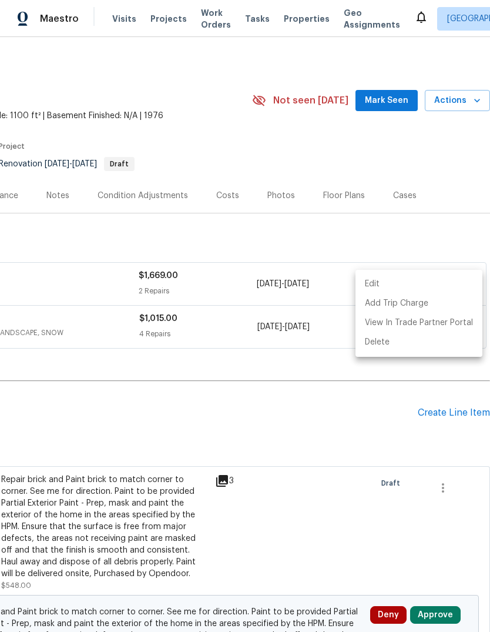
click at [384, 420] on div at bounding box center [245, 316] width 490 height 632
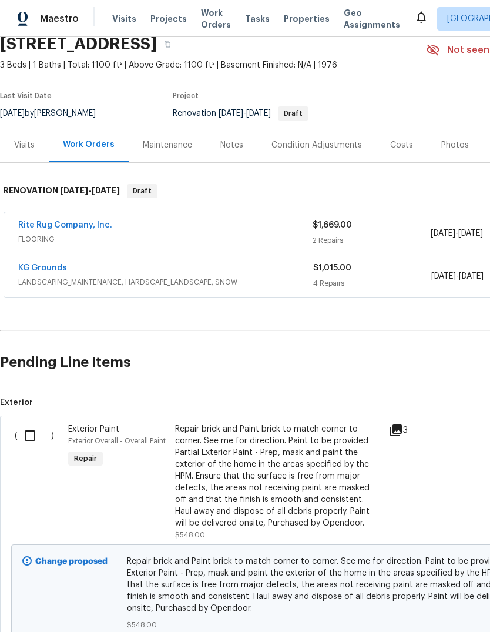
scroll to position [51, 0]
click at [52, 264] on link "KG Grounds" at bounding box center [42, 268] width 49 height 8
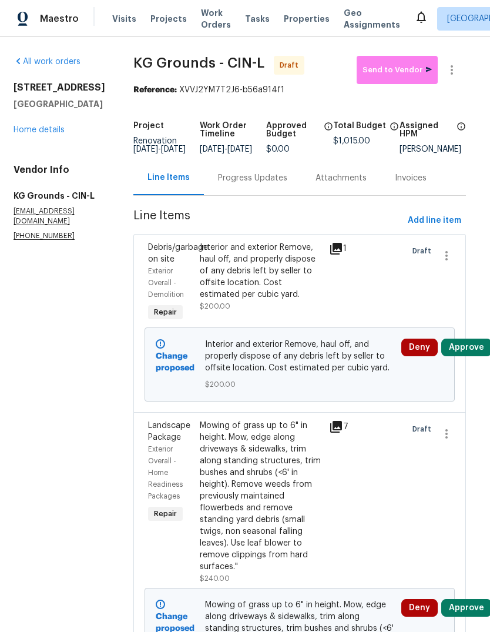
scroll to position [0, 5]
click at [399, 77] on button "Send to Vendor" at bounding box center [397, 70] width 81 height 28
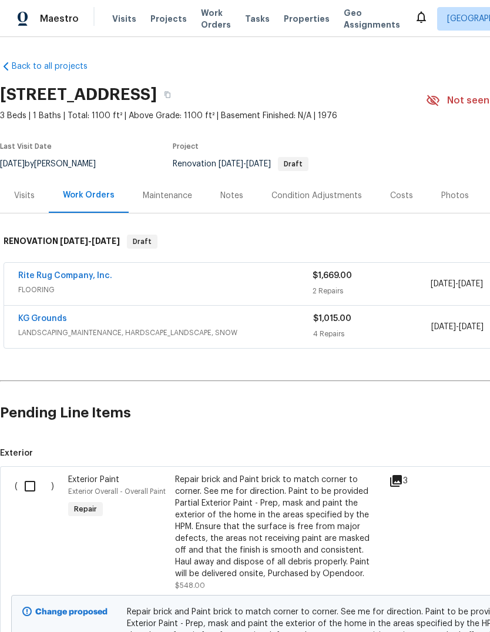
click at [313, 178] on div "Condition Adjustments" at bounding box center [316, 195] width 119 height 35
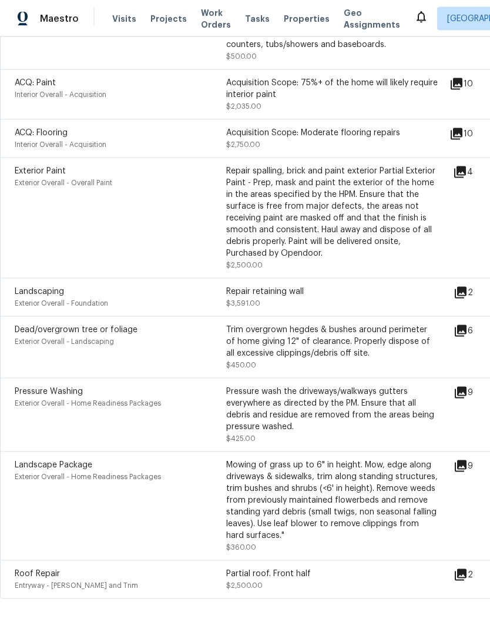
scroll to position [44, 0]
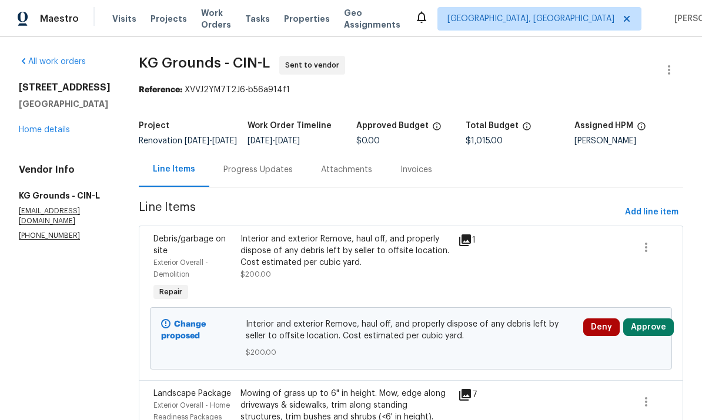
click at [51, 116] on div "[STREET_ADDRESS] Home details" at bounding box center [65, 109] width 92 height 54
click at [53, 126] on link "Home details" at bounding box center [44, 130] width 51 height 8
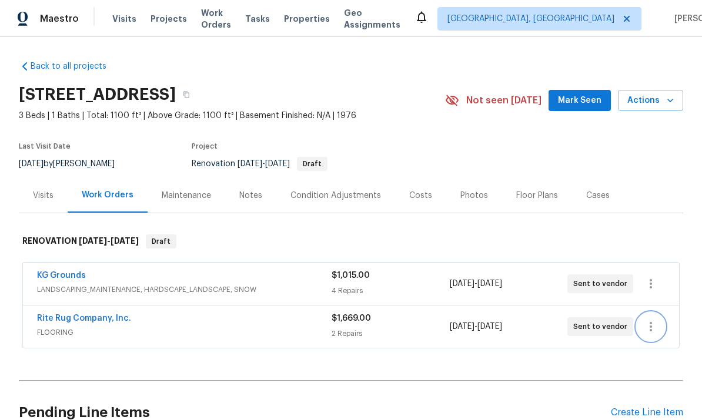
click at [656, 316] on button "button" at bounding box center [650, 327] width 28 height 28
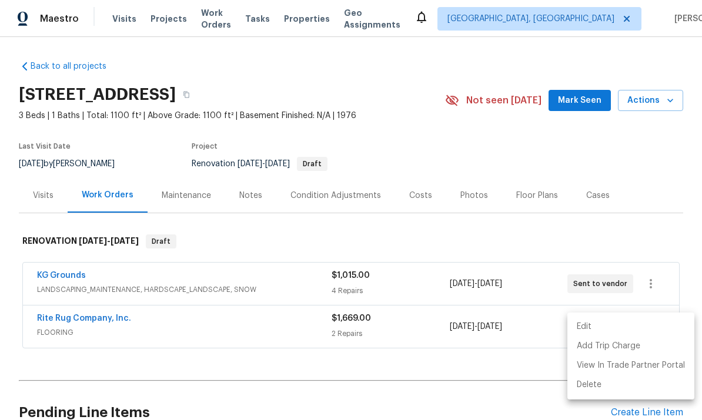
click at [568, 206] on div at bounding box center [351, 210] width 702 height 420
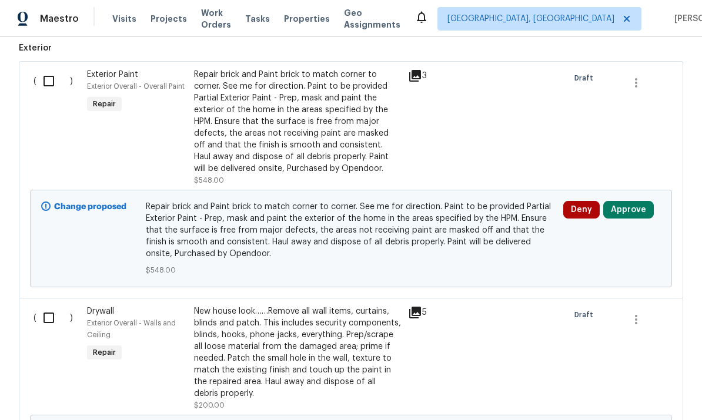
scroll to position [385, 0]
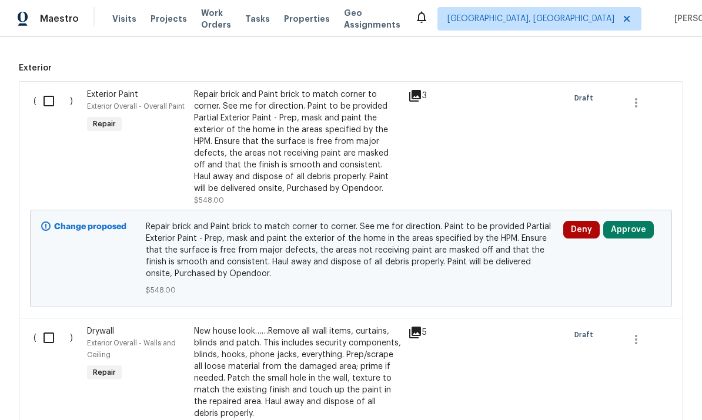
click at [47, 108] on input "checkbox" at bounding box center [52, 101] width 33 height 25
checkbox input "true"
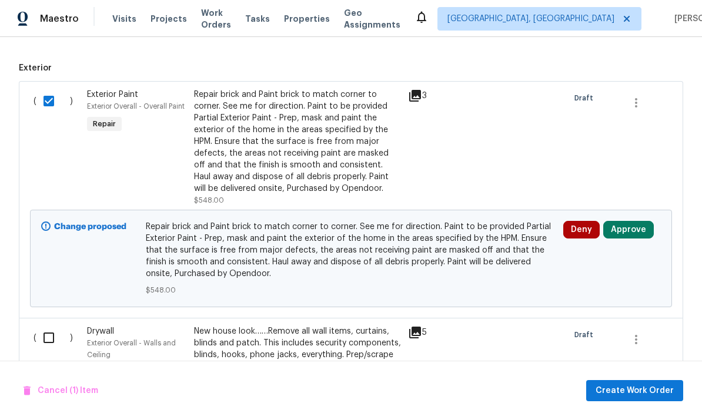
click at [58, 330] on input "checkbox" at bounding box center [52, 338] width 33 height 25
checkbox input "true"
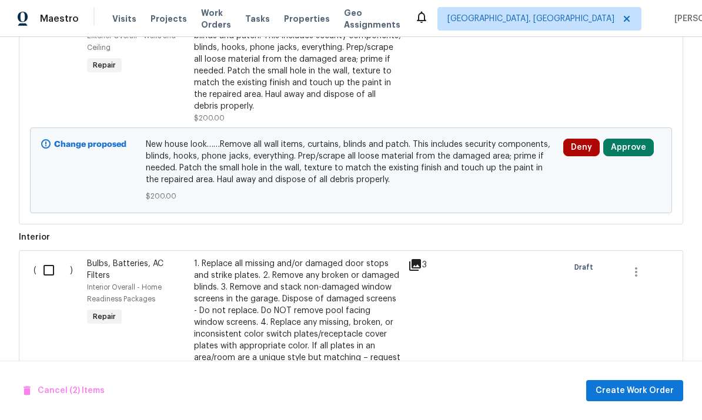
scroll to position [700, 0]
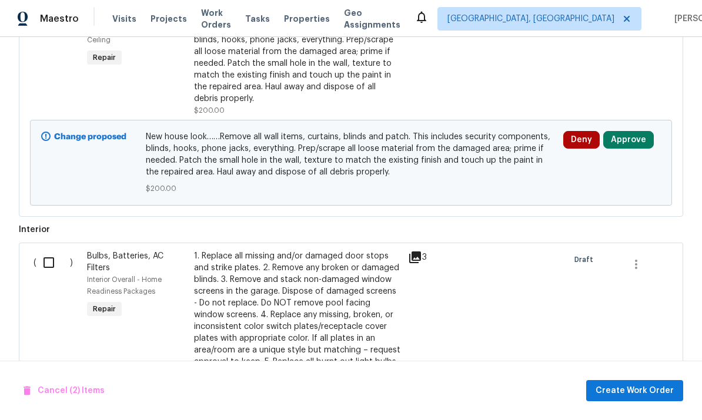
click at [48, 259] on input "checkbox" at bounding box center [52, 262] width 33 height 25
checkbox input "true"
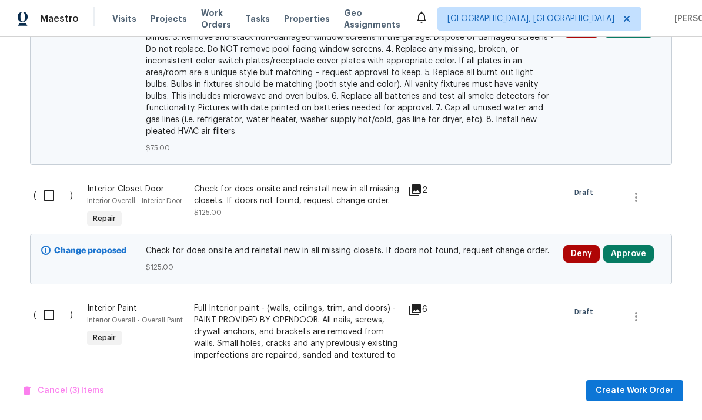
scroll to position [1192, 0]
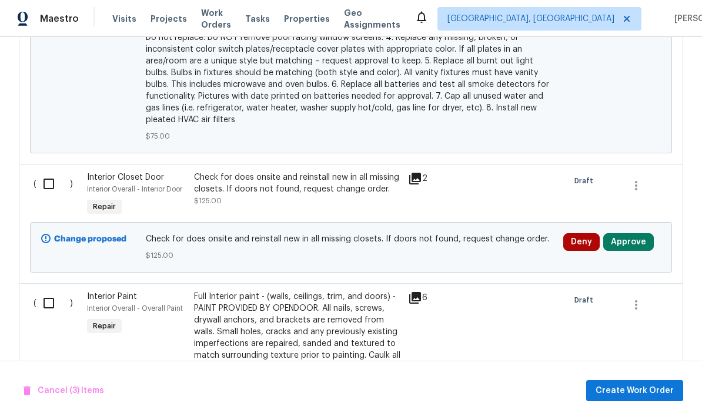
click at [48, 177] on input "checkbox" at bounding box center [52, 184] width 33 height 25
checkbox input "true"
click at [68, 296] on input "checkbox" at bounding box center [52, 303] width 33 height 25
checkbox input "true"
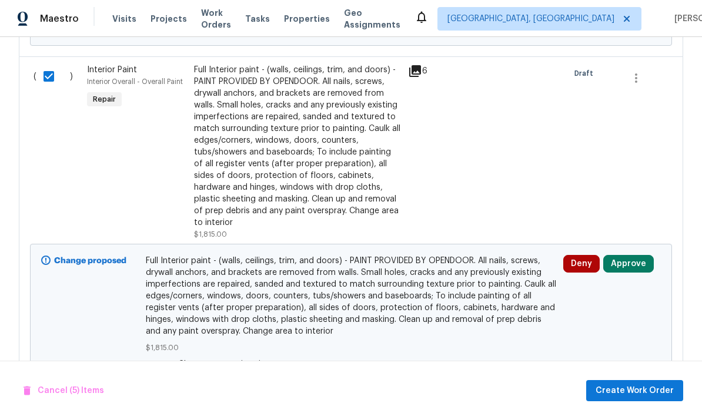
scroll to position [1418, 0]
click at [640, 380] on button "Create Work Order" at bounding box center [634, 391] width 97 height 22
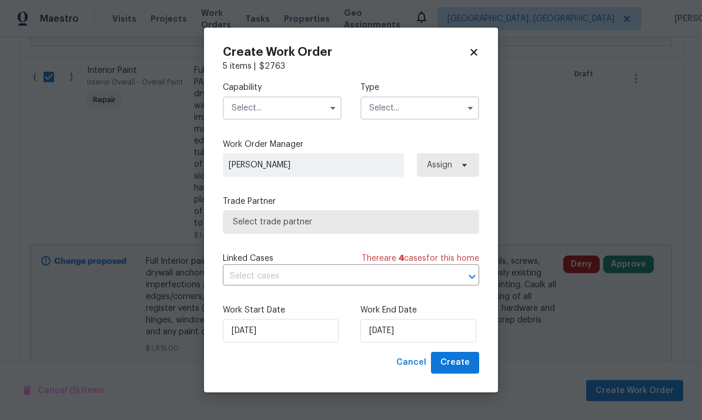
click at [291, 128] on div "Capability Type" at bounding box center [351, 100] width 256 height 57
click at [307, 97] on input "text" at bounding box center [282, 108] width 119 height 24
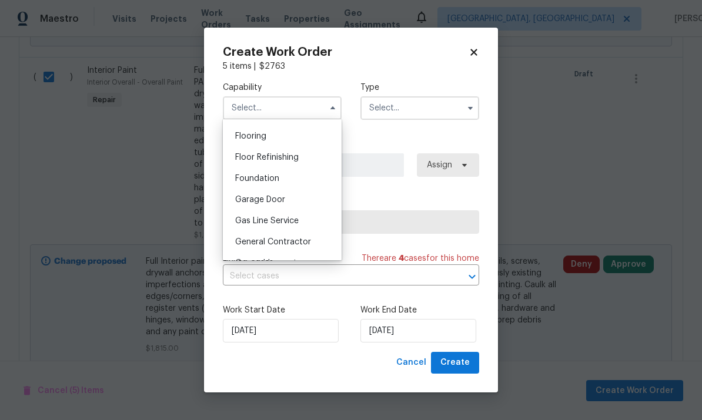
scroll to position [451, 0]
click at [265, 136] on span "Flooring" at bounding box center [250, 137] width 31 height 8
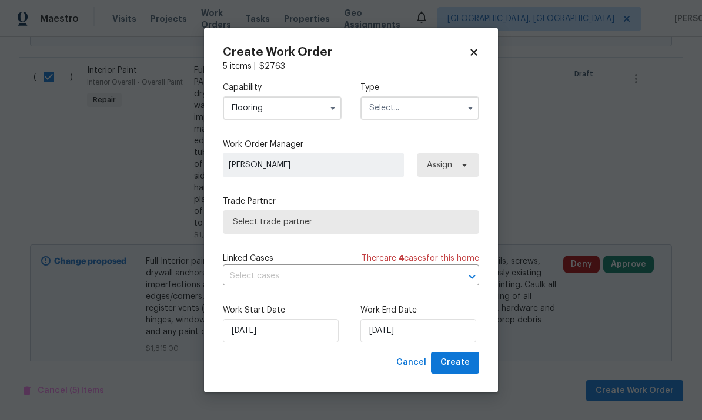
click at [420, 106] on input "text" at bounding box center [419, 108] width 119 height 24
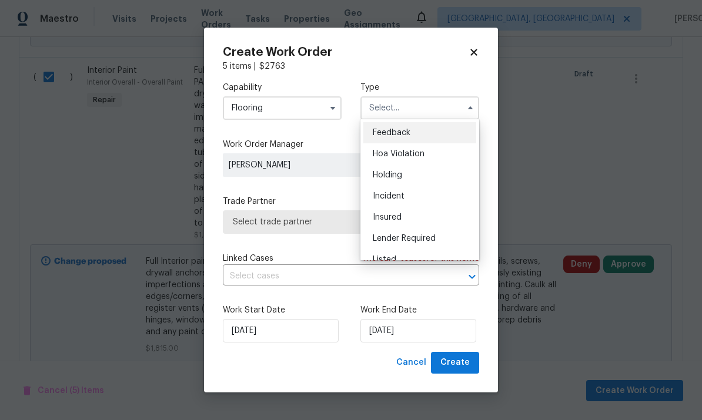
click at [313, 107] on input "Flooring" at bounding box center [282, 108] width 119 height 24
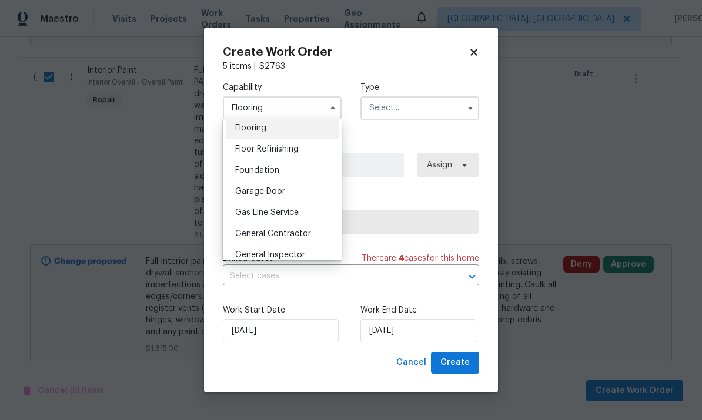
scroll to position [466, 0]
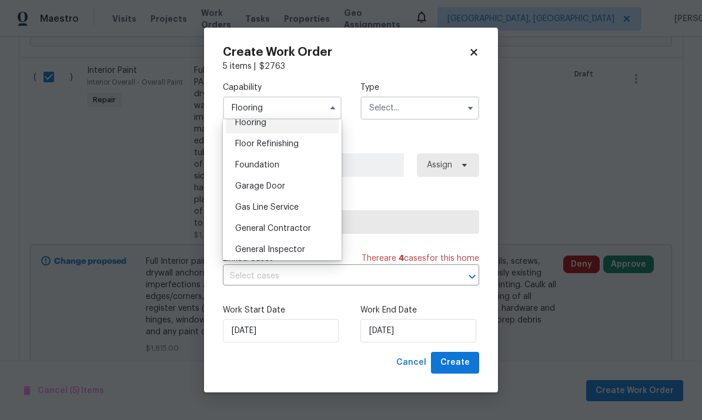
click at [286, 237] on div "General Contractor" at bounding box center [282, 228] width 113 height 21
type input "General Contractor"
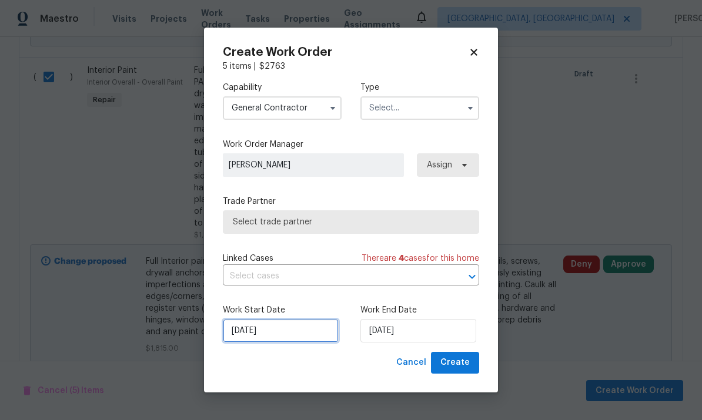
click at [256, 331] on input "[DATE]" at bounding box center [281, 331] width 116 height 24
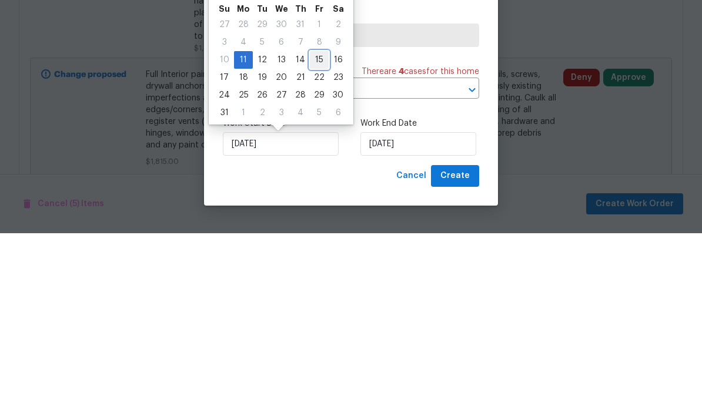
click at [313, 239] on div "15" at bounding box center [319, 247] width 19 height 16
type input "[DATE]"
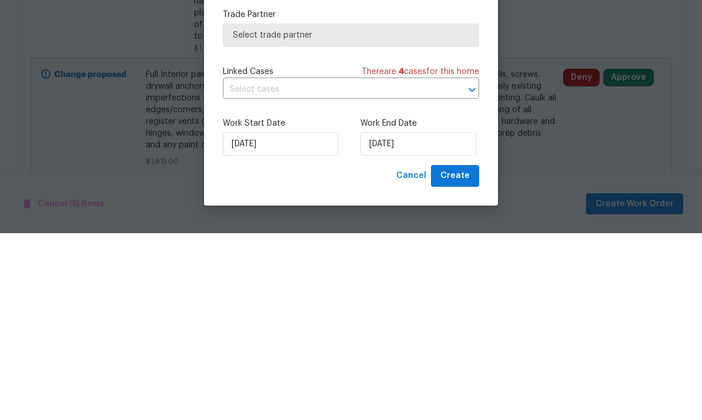
scroll to position [44, 0]
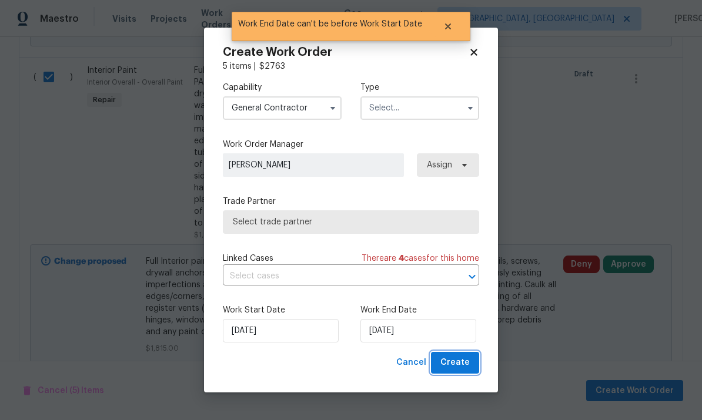
click at [464, 361] on span "Create" at bounding box center [454, 363] width 29 height 15
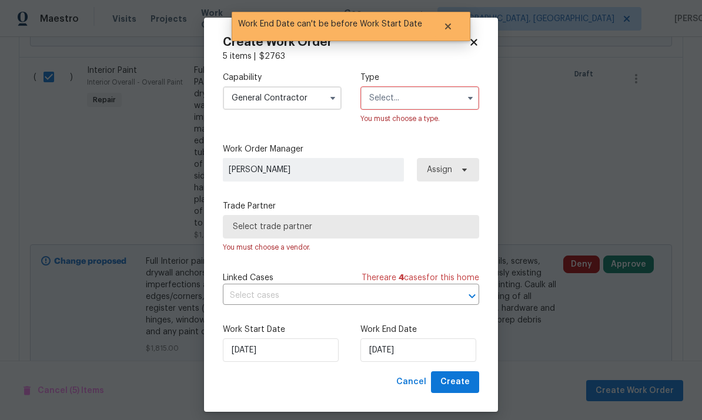
click at [338, 212] on label "Trade Partner" at bounding box center [351, 206] width 256 height 12
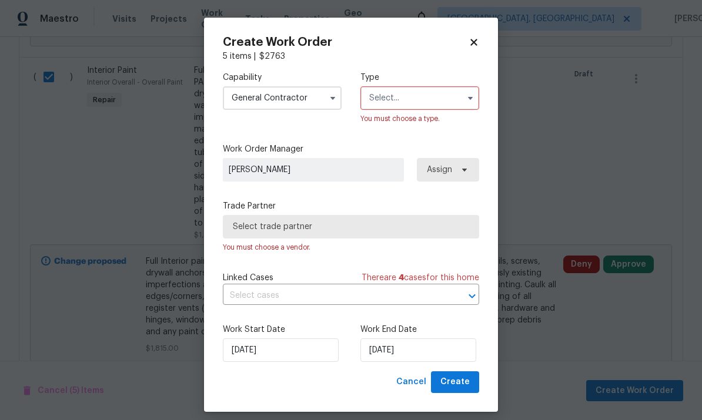
click at [360, 226] on span "Select trade partner" at bounding box center [351, 227] width 236 height 12
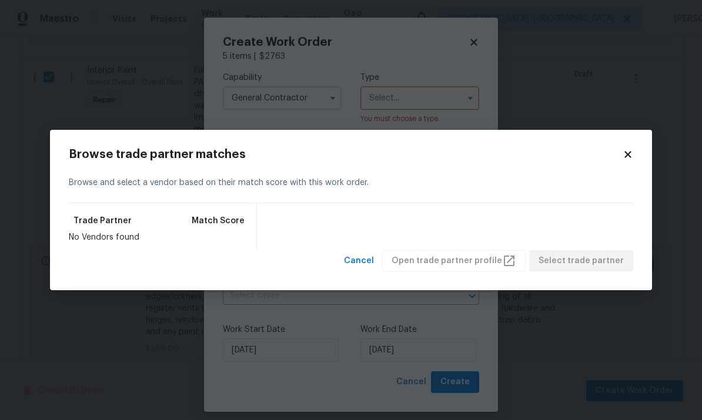
click at [625, 154] on icon at bounding box center [627, 154] width 11 height 11
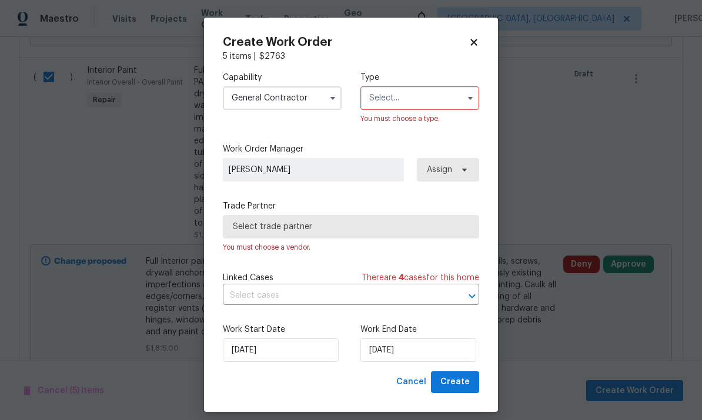
click at [433, 99] on input "text" at bounding box center [419, 98] width 119 height 24
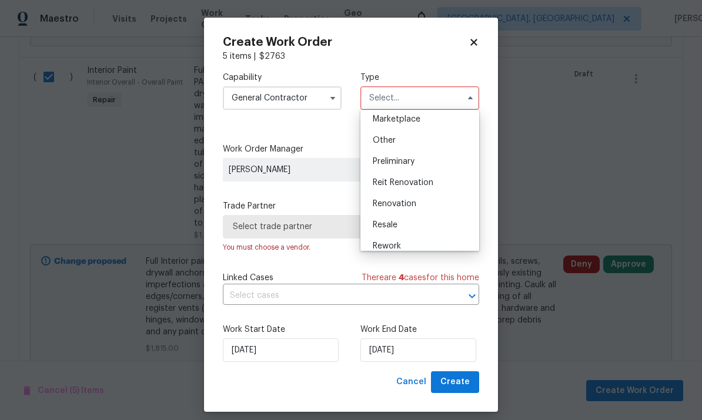
scroll to position [215, 0]
click at [410, 205] on span "Renovation" at bounding box center [394, 204] width 43 height 8
type input "Renovation"
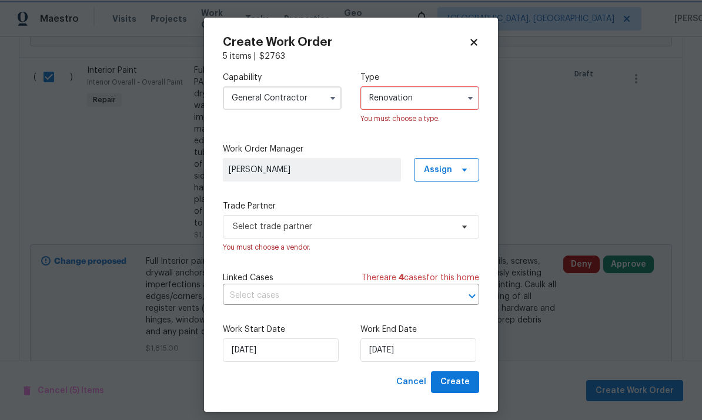
scroll to position [0, 0]
click at [287, 98] on input "General Contractor" at bounding box center [282, 98] width 119 height 24
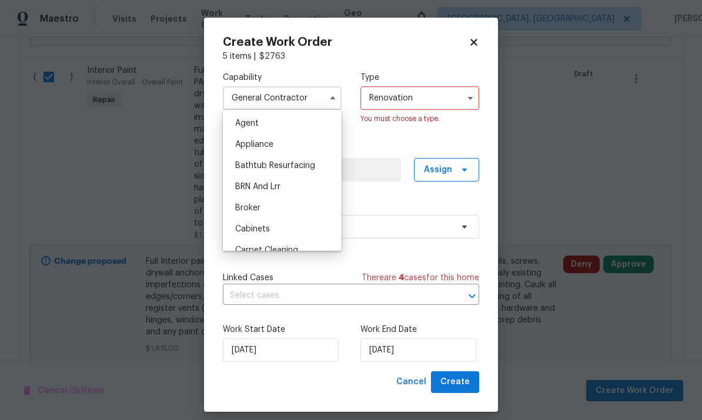
checkbox input "false"
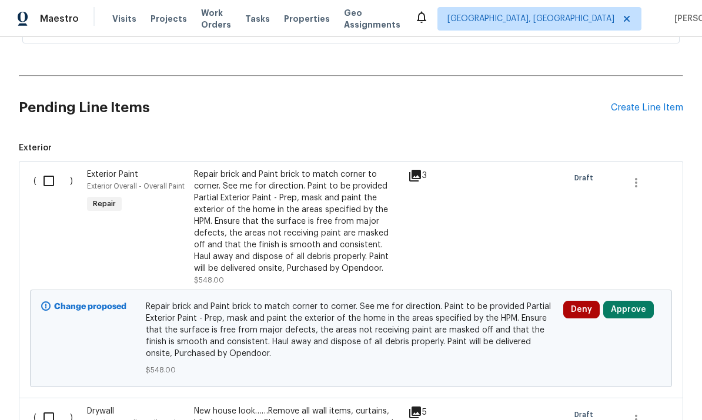
scroll to position [260, 0]
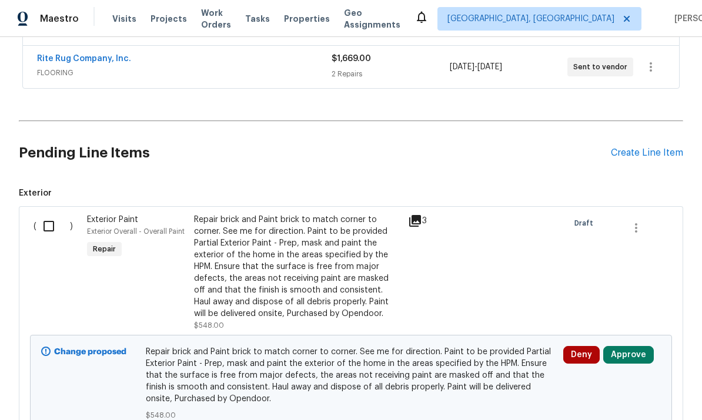
click at [68, 214] on input "checkbox" at bounding box center [52, 226] width 33 height 25
checkbox input "true"
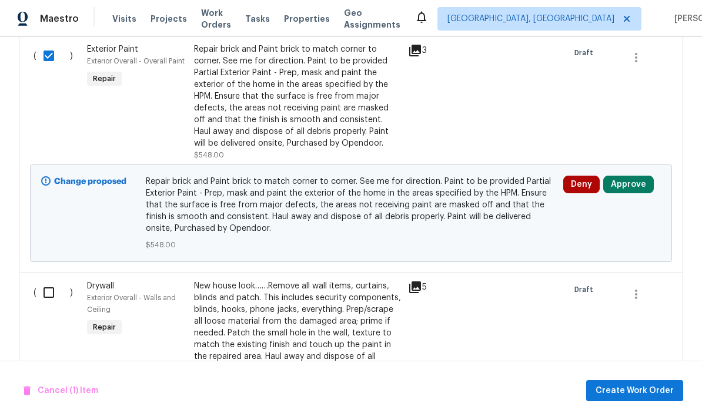
scroll to position [431, 0]
click at [61, 279] on input "checkbox" at bounding box center [52, 291] width 33 height 25
checkbox input "true"
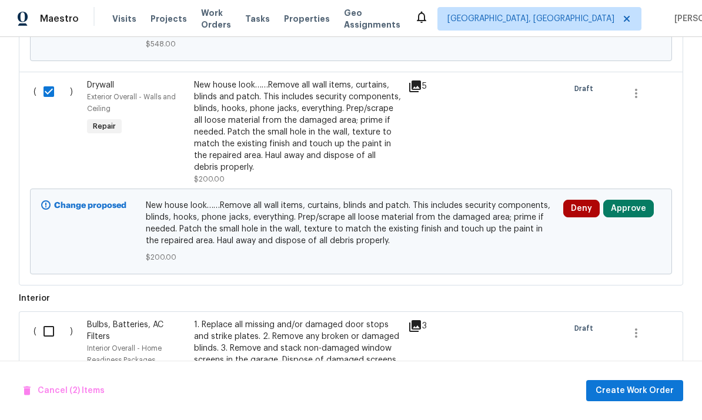
scroll to position [632, 0]
click at [39, 318] on input "checkbox" at bounding box center [52, 330] width 33 height 25
checkbox input "true"
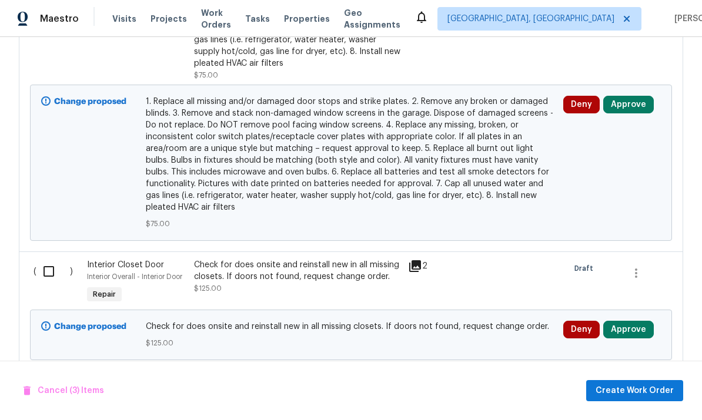
scroll to position [1105, 0]
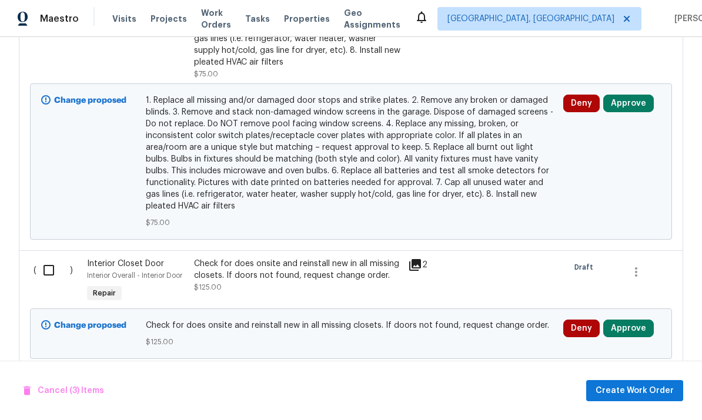
click at [41, 258] on input "checkbox" at bounding box center [52, 270] width 33 height 25
checkbox input "true"
click at [46, 377] on input "checkbox" at bounding box center [52, 389] width 33 height 25
checkbox input "true"
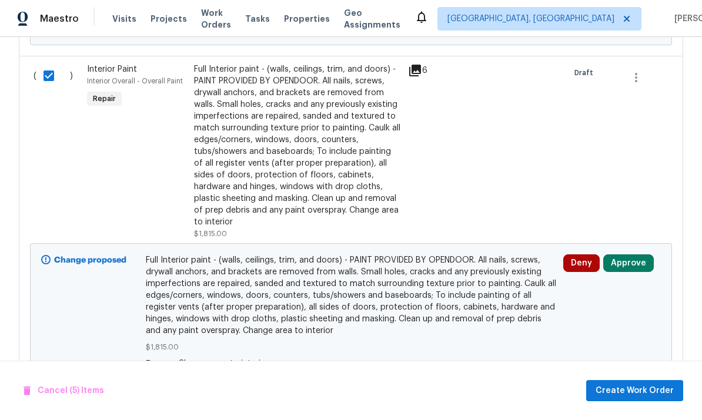
scroll to position [1418, 0]
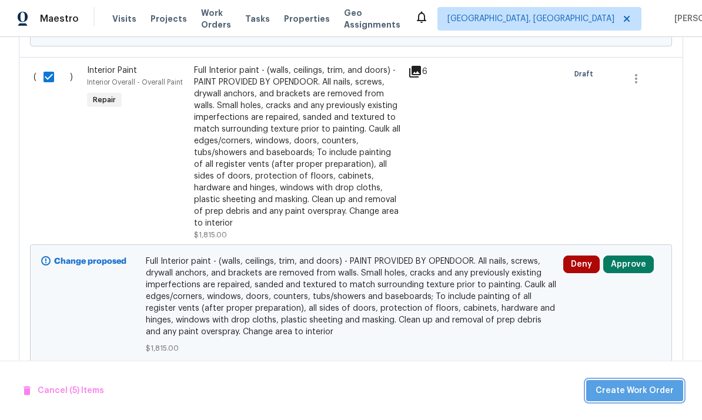
click at [656, 386] on span "Create Work Order" at bounding box center [634, 391] width 78 height 15
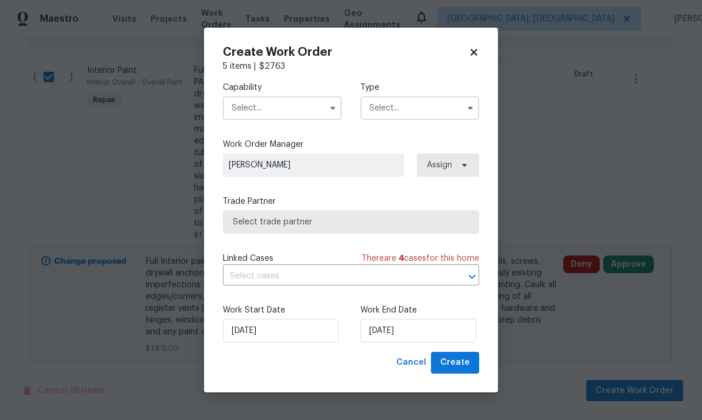
click at [297, 118] on input "text" at bounding box center [282, 108] width 119 height 24
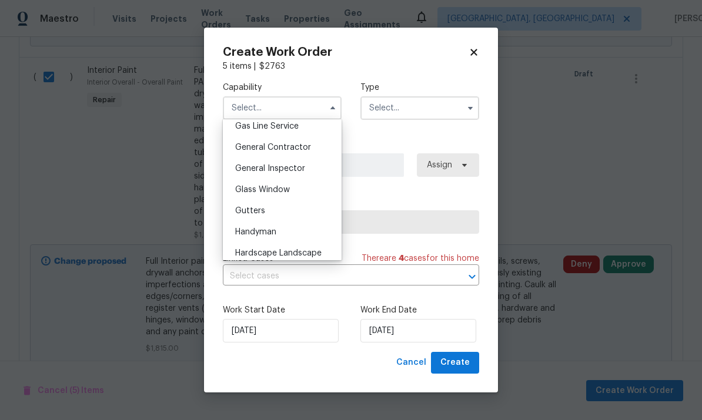
scroll to position [538, 0]
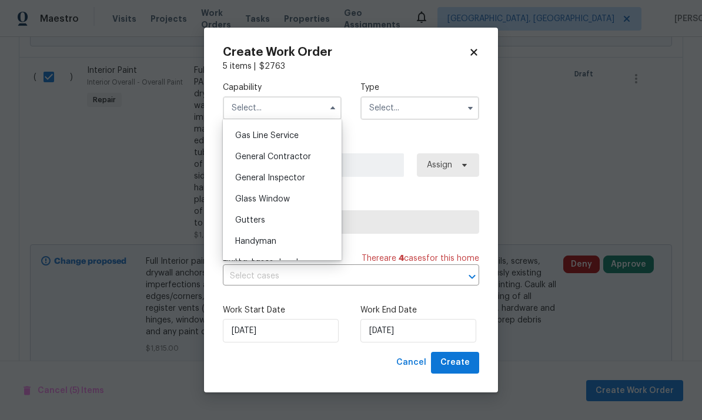
click at [293, 163] on div "General Contractor" at bounding box center [282, 156] width 113 height 21
type input "General Contractor"
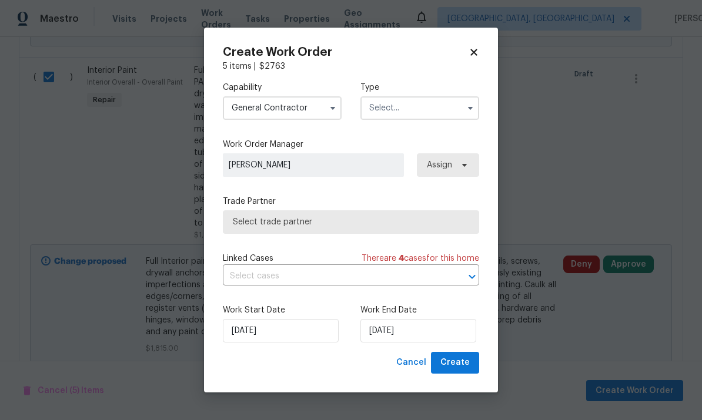
click at [423, 98] on input "text" at bounding box center [419, 108] width 119 height 24
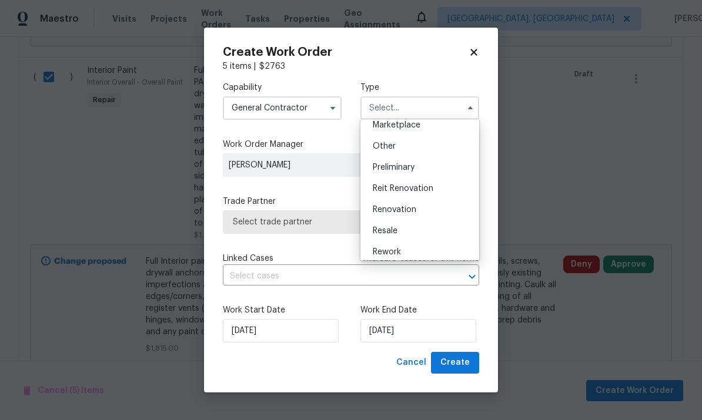
scroll to position [233, 0]
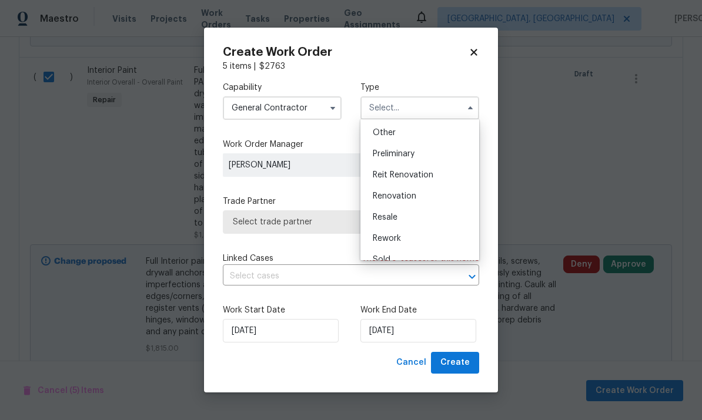
click at [409, 203] on div "Renovation" at bounding box center [419, 196] width 113 height 21
type input "Renovation"
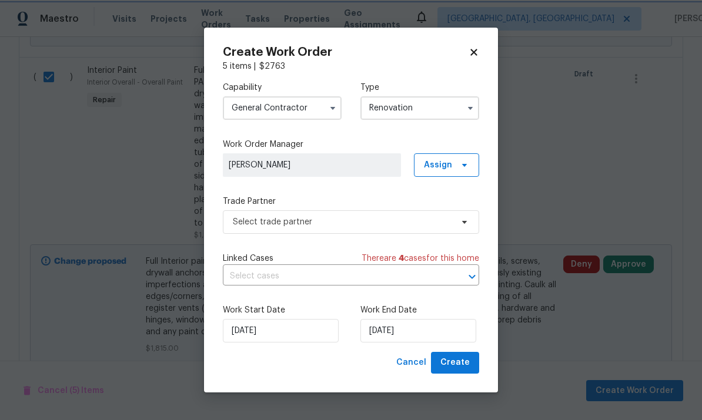
scroll to position [0, 0]
click at [415, 216] on span "Select trade partner" at bounding box center [342, 222] width 219 height 12
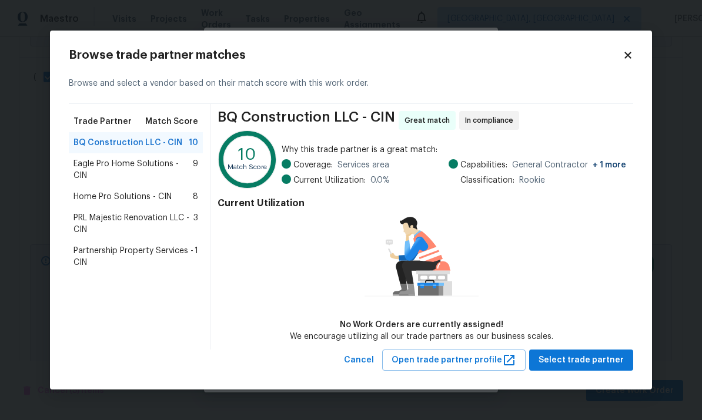
click at [145, 253] on span "Partnership Property Services - CIN" at bounding box center [133, 257] width 121 height 24
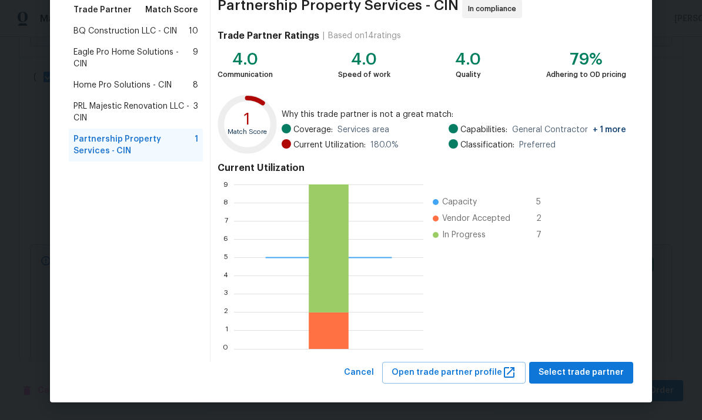
scroll to position [98, 0]
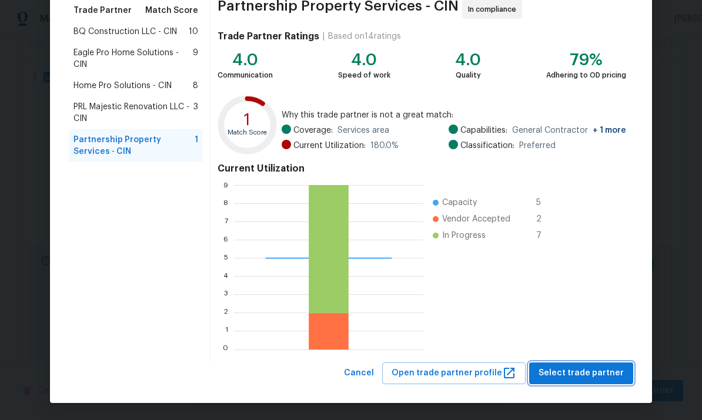
click at [579, 366] on span "Select trade partner" at bounding box center [580, 373] width 85 height 15
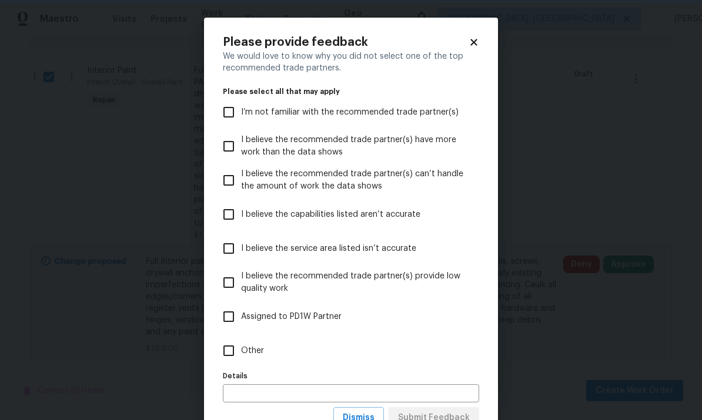
scroll to position [0, 0]
click at [237, 341] on input "Other" at bounding box center [228, 350] width 25 height 25
checkbox input "true"
click at [361, 402] on input "text" at bounding box center [351, 393] width 256 height 18
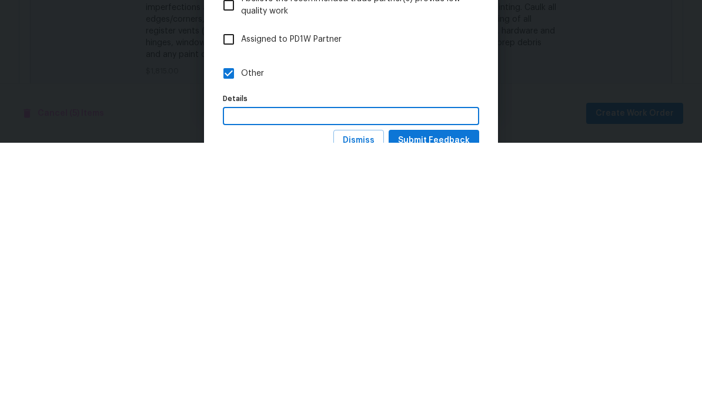
type input "M"
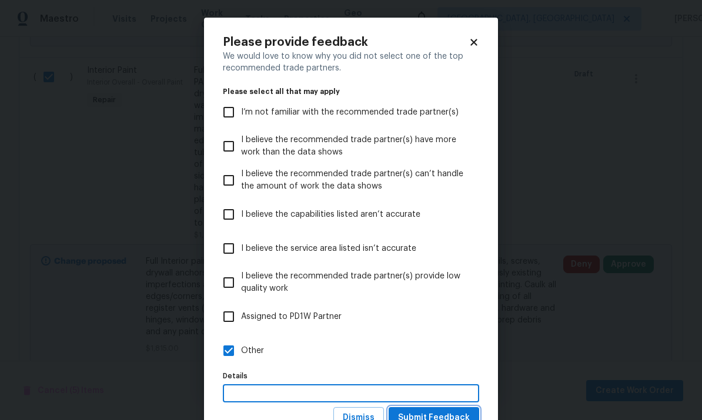
click at [461, 410] on button "Submit Feedback" at bounding box center [433, 418] width 90 height 22
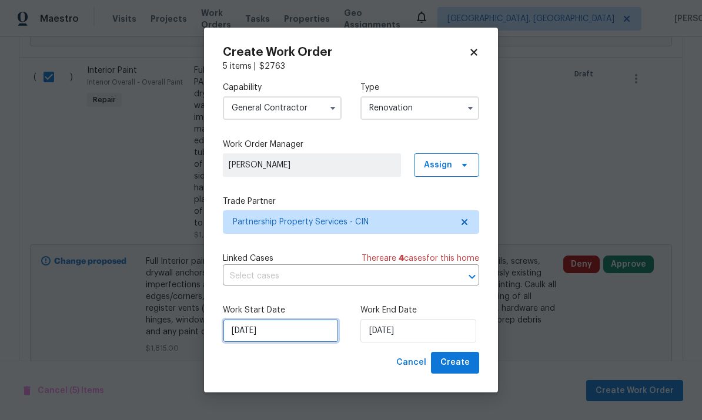
click at [270, 334] on input "[DATE]" at bounding box center [281, 331] width 116 height 24
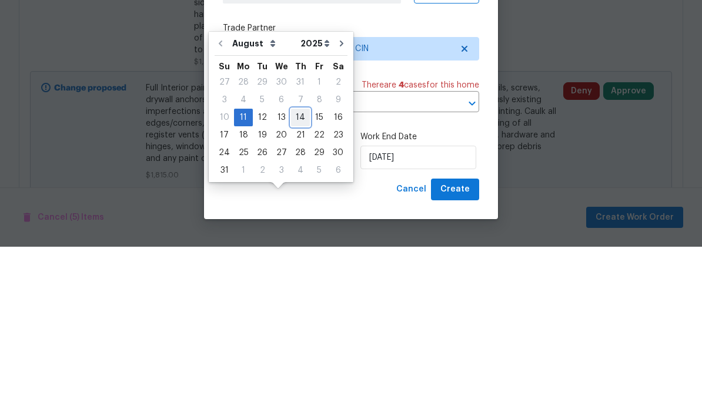
click at [302, 283] on div "14" at bounding box center [300, 291] width 19 height 16
type input "[DATE]"
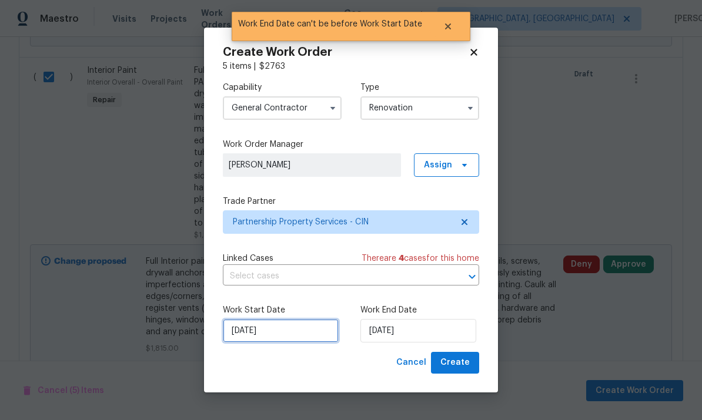
click at [261, 334] on input "[DATE]" at bounding box center [281, 331] width 116 height 24
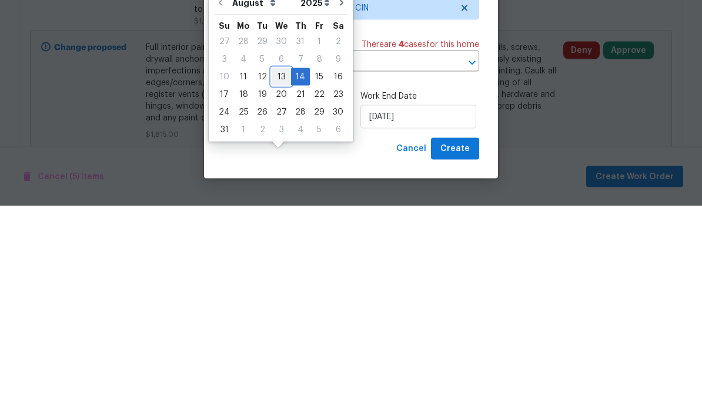
click at [271, 283] on div "13" at bounding box center [280, 291] width 19 height 16
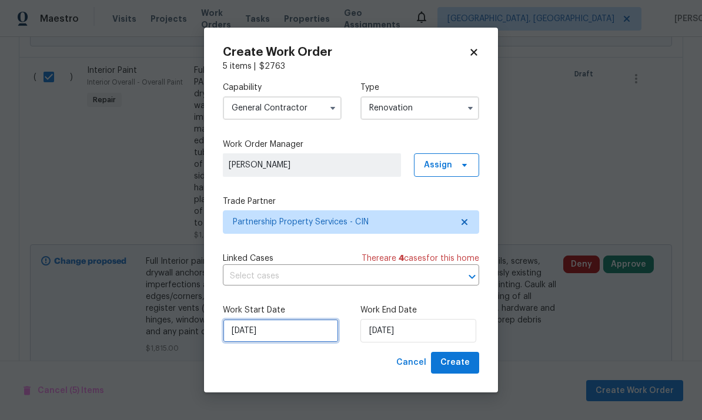
click at [287, 341] on input "[DATE]" at bounding box center [281, 331] width 116 height 24
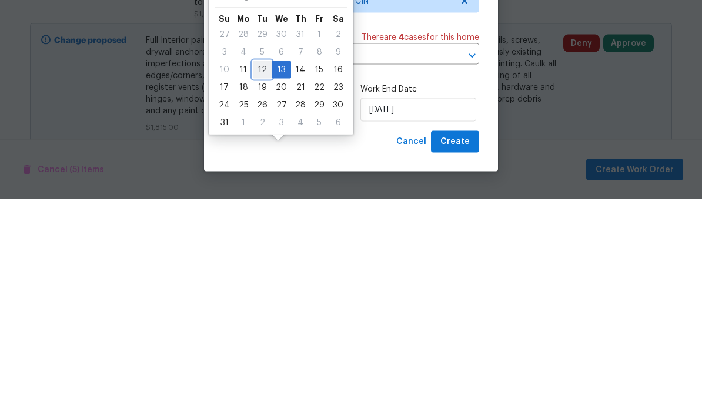
click at [253, 282] on div "12" at bounding box center [262, 291] width 19 height 18
type input "[DATE]"
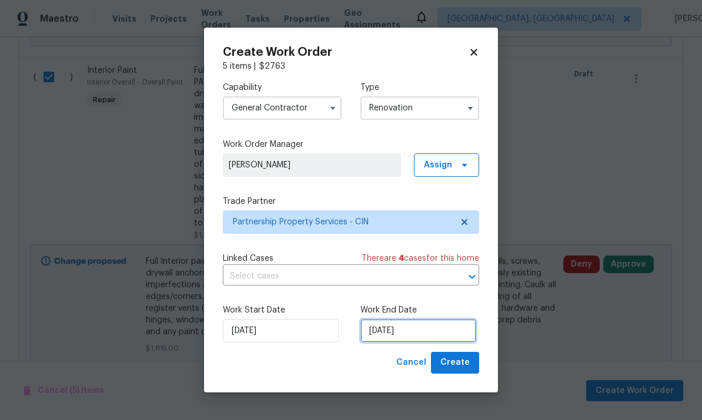
click at [427, 326] on input "[DATE]" at bounding box center [418, 331] width 116 height 24
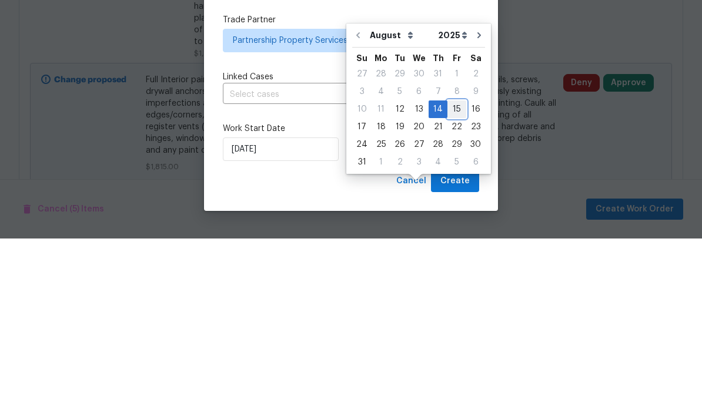
click at [454, 283] on div "15" at bounding box center [456, 291] width 19 height 16
type input "[DATE]"
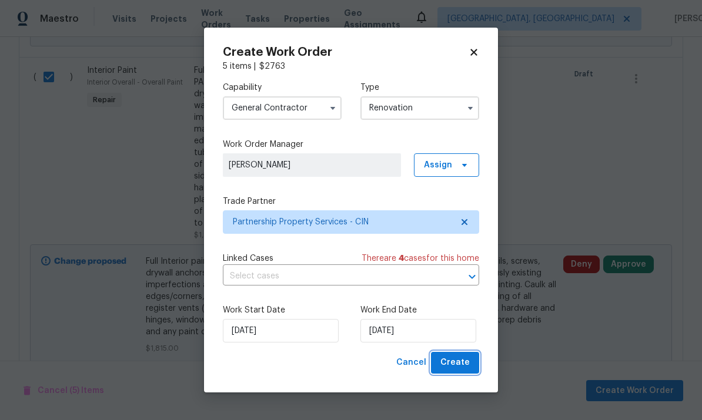
click at [458, 373] on button "Create" at bounding box center [455, 363] width 48 height 22
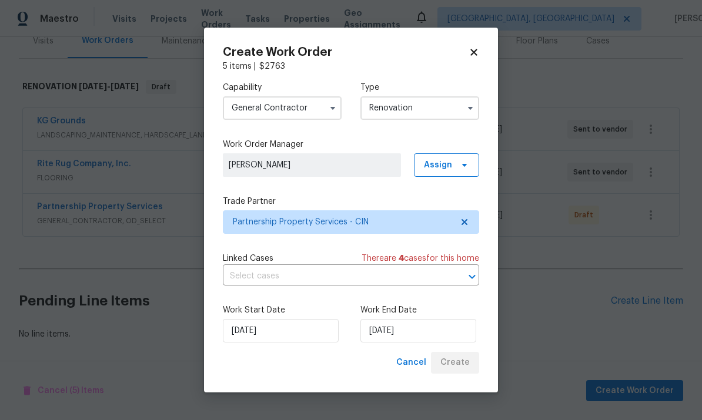
scroll to position [110, 0]
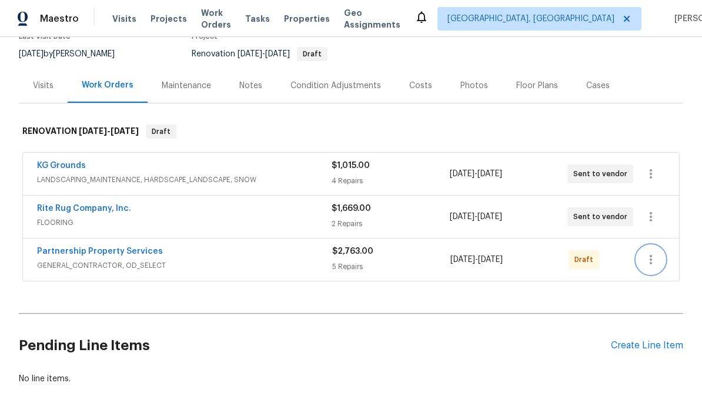
click at [653, 253] on icon "button" at bounding box center [650, 260] width 14 height 14
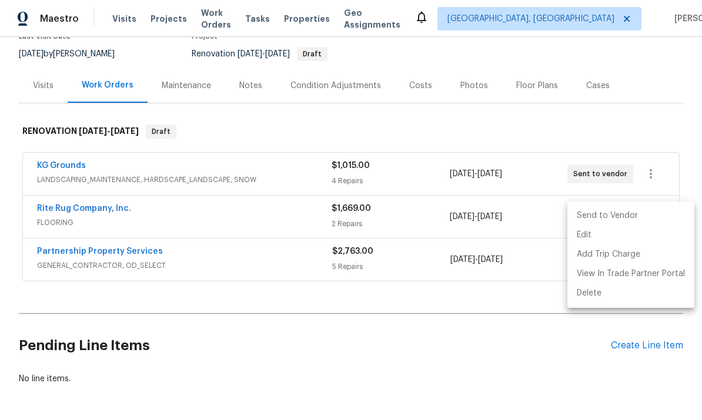
click at [632, 218] on li "Send to Vendor" at bounding box center [630, 215] width 127 height 19
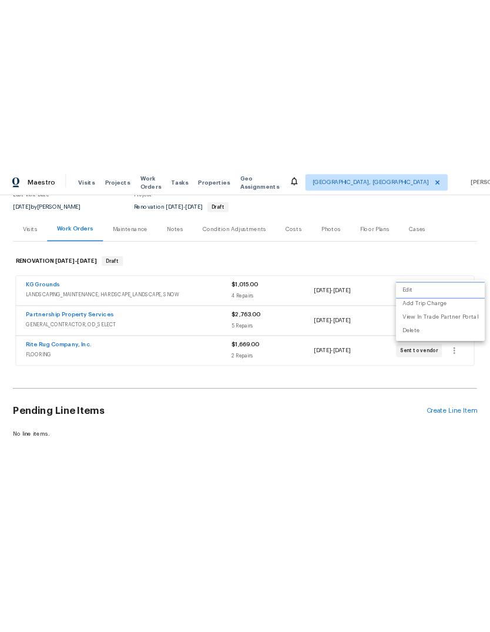
scroll to position [0, 0]
